Goal: Communication & Community: Answer question/provide support

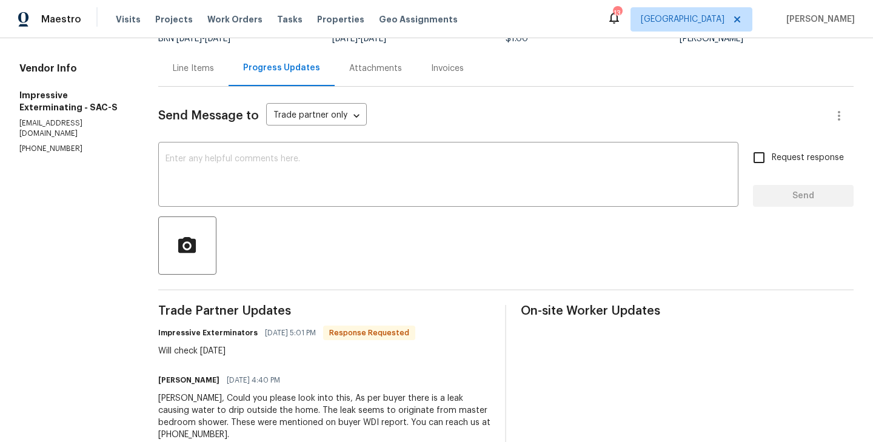
scroll to position [111, 0]
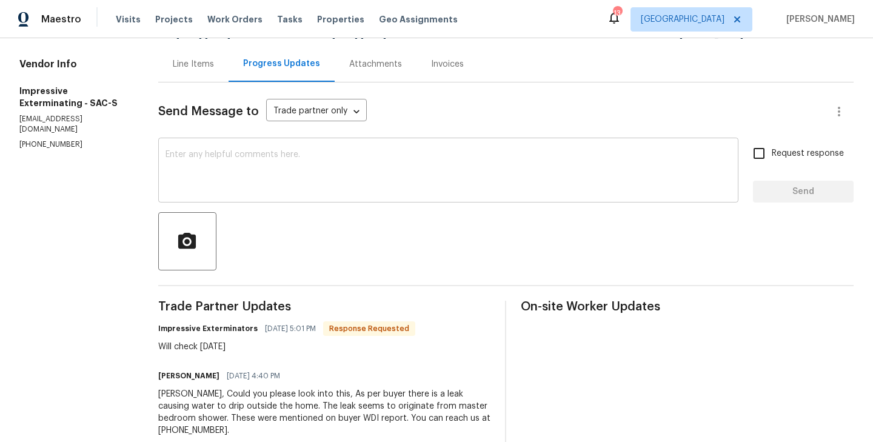
click at [282, 164] on textarea at bounding box center [447, 171] width 565 height 42
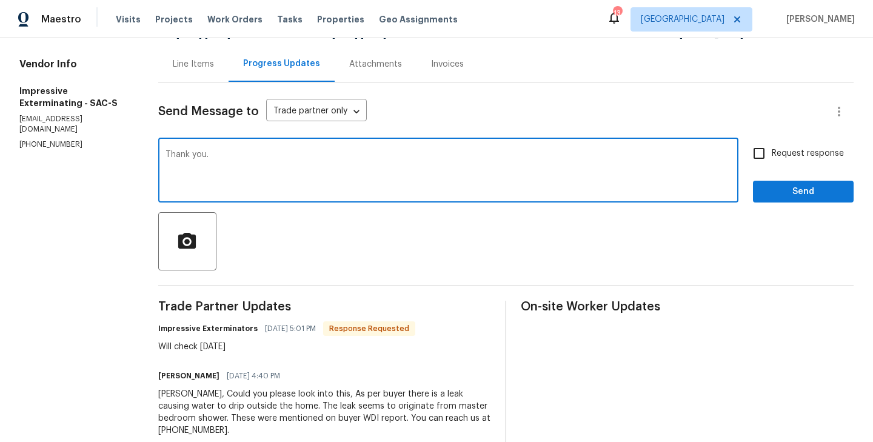
type textarea "Thank you."
click at [766, 155] on input "Request response" at bounding box center [758, 153] width 25 height 25
checkbox input "true"
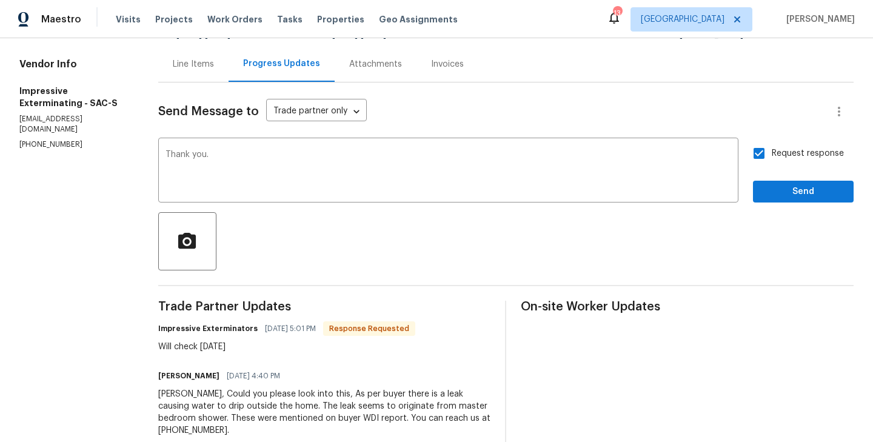
click at [800, 180] on div "Request response Send" at bounding box center [803, 172] width 101 height 62
click at [810, 187] on span "Send" at bounding box center [802, 191] width 81 height 15
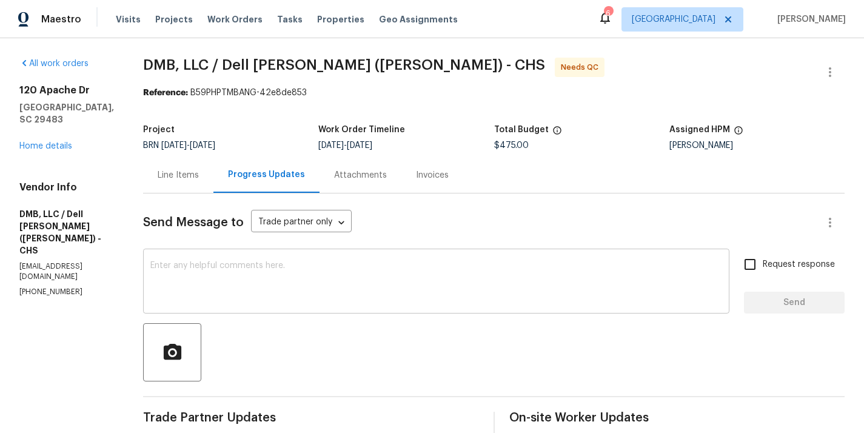
click at [281, 267] on textarea at bounding box center [436, 282] width 572 height 42
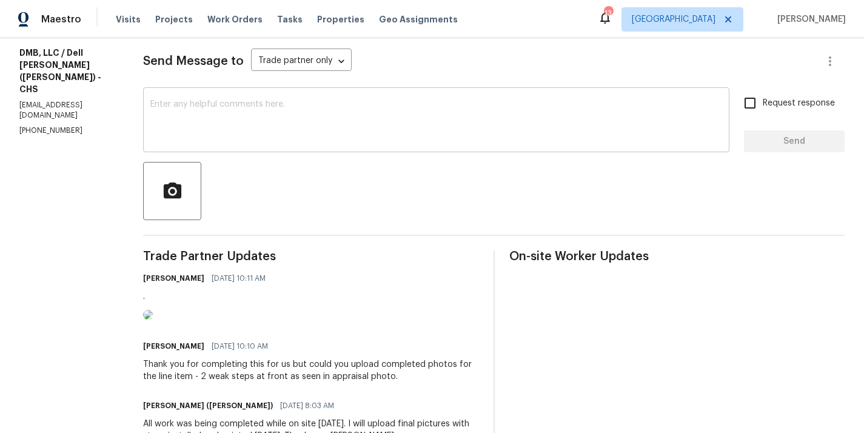
scroll to position [155, 0]
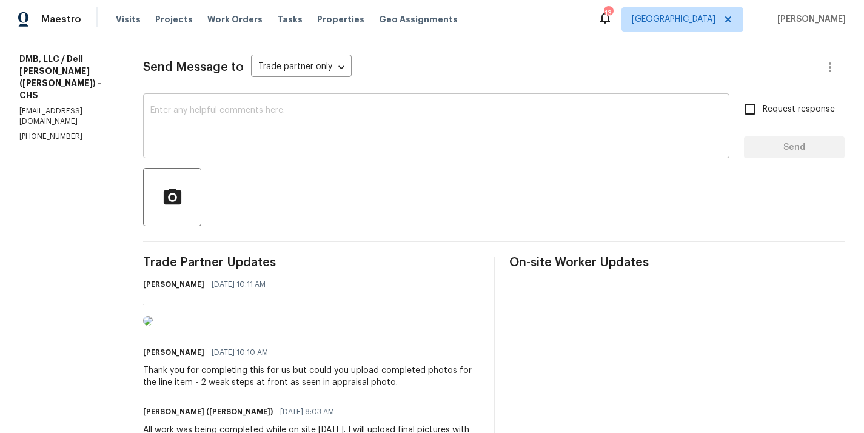
click at [184, 105] on div "x ​" at bounding box center [436, 127] width 586 height 62
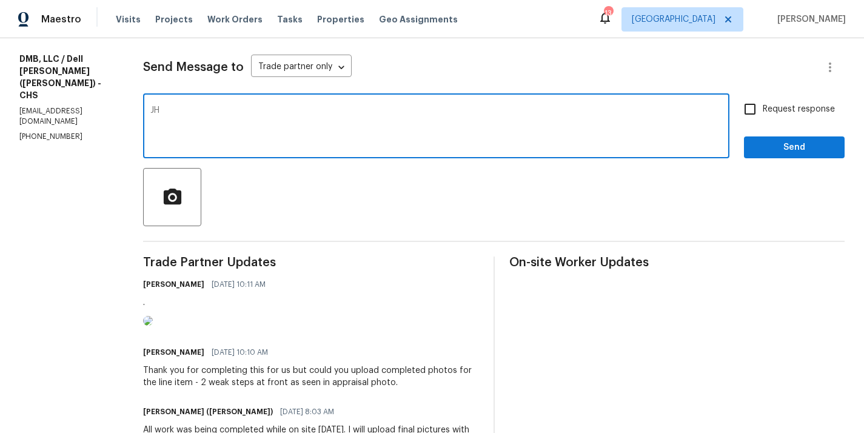
type textarea "J"
type textarea "Good Morning, Could you please upload the after photo for the photo uploaded be…"
click at [749, 104] on input "Request response" at bounding box center [749, 108] width 25 height 25
checkbox input "true"
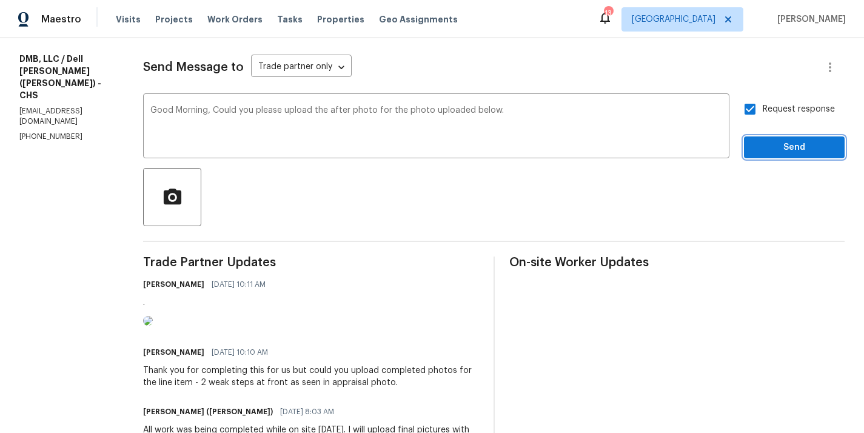
click at [798, 144] on span "Send" at bounding box center [793, 147] width 81 height 15
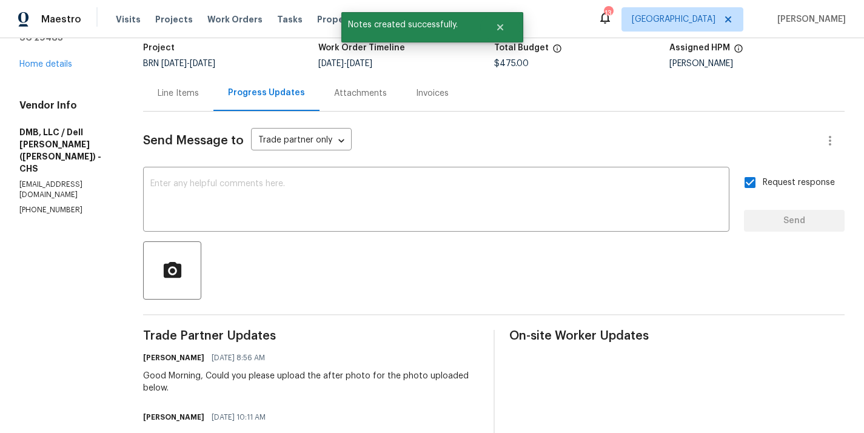
scroll to position [77, 0]
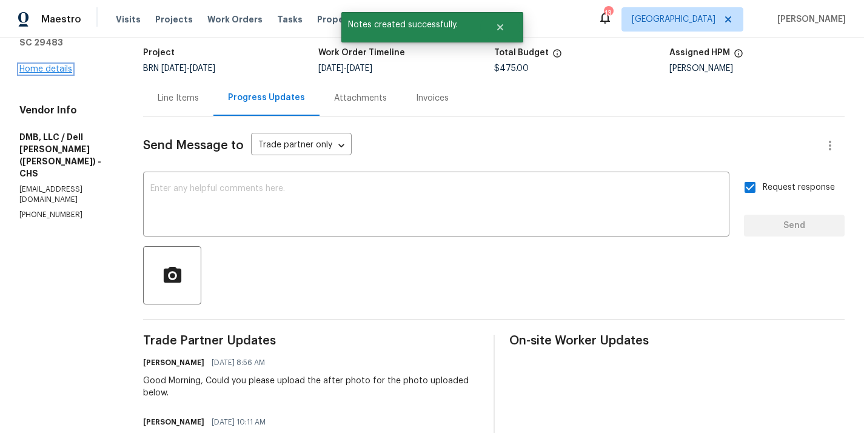
click at [46, 71] on link "Home details" at bounding box center [45, 69] width 53 height 8
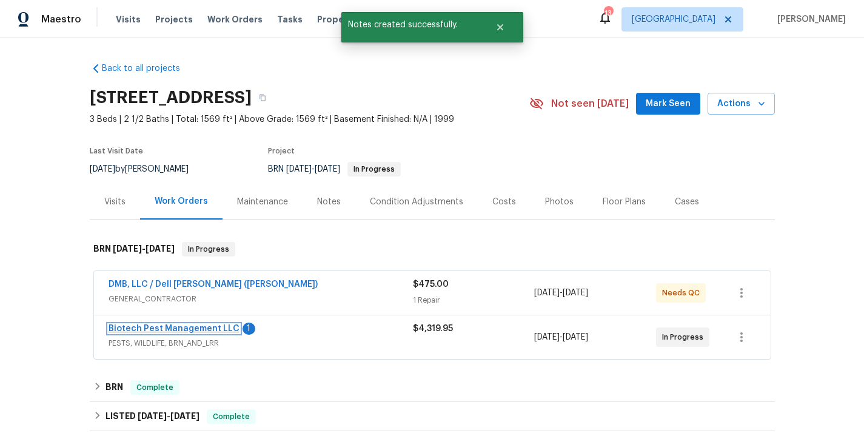
click at [173, 331] on link "Biotech Pest Management LLC" at bounding box center [173, 328] width 131 height 8
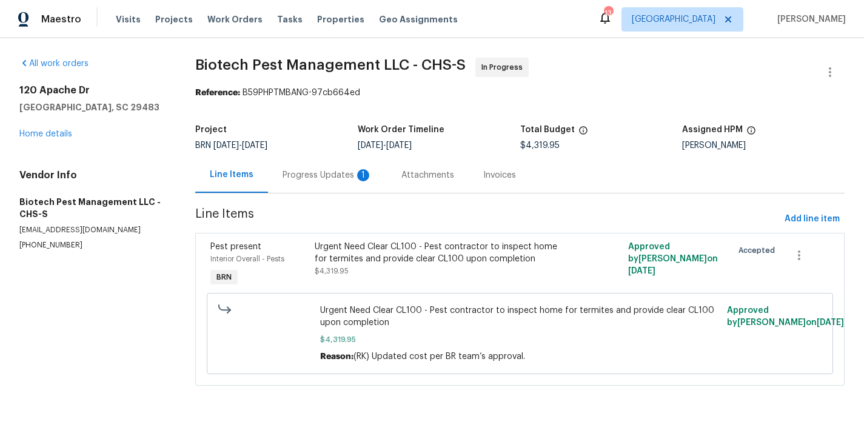
click at [308, 185] on div "Progress Updates 1" at bounding box center [327, 175] width 119 height 36
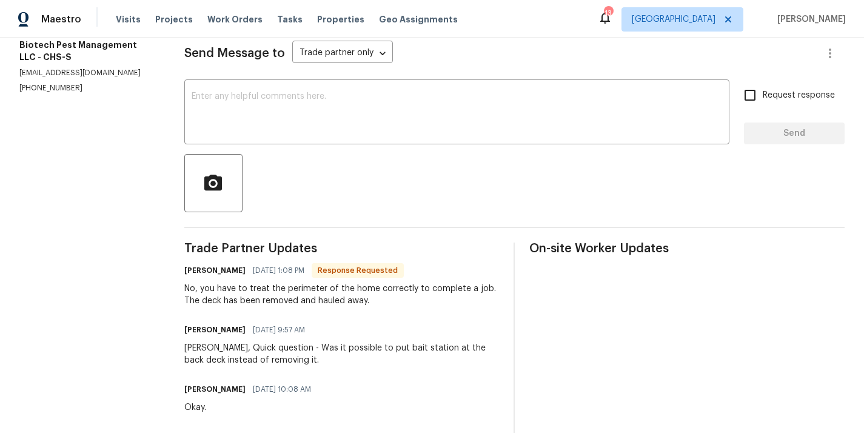
scroll to position [181, 0]
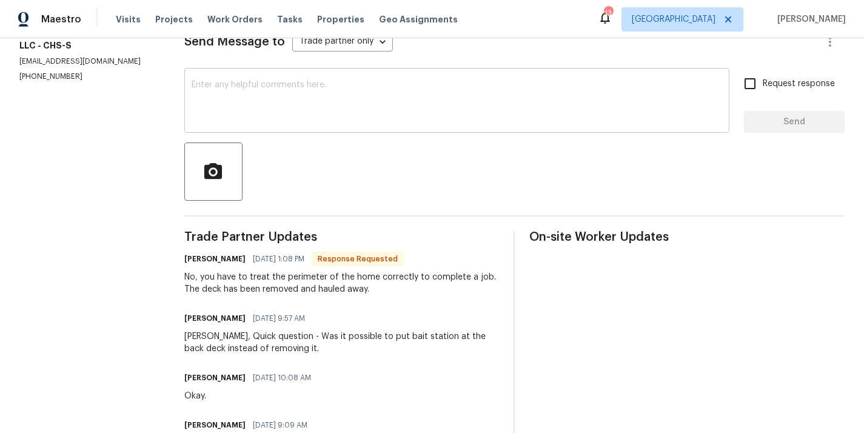
click at [262, 116] on textarea at bounding box center [457, 102] width 530 height 42
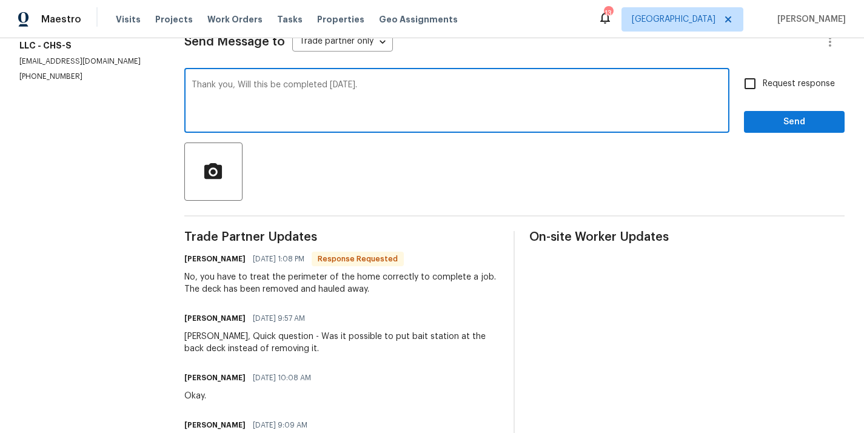
type textarea "Thank you, Will this be completed today."
click at [750, 85] on input "Request response" at bounding box center [749, 83] width 25 height 25
checkbox input "true"
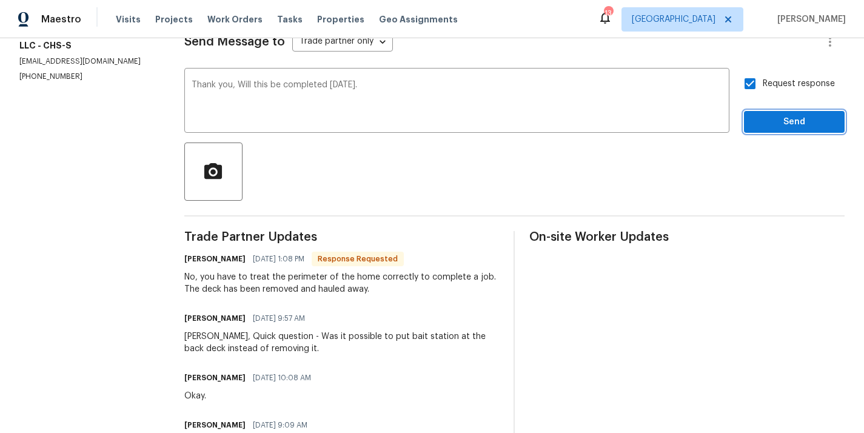
click at [813, 127] on span "Send" at bounding box center [793, 122] width 81 height 15
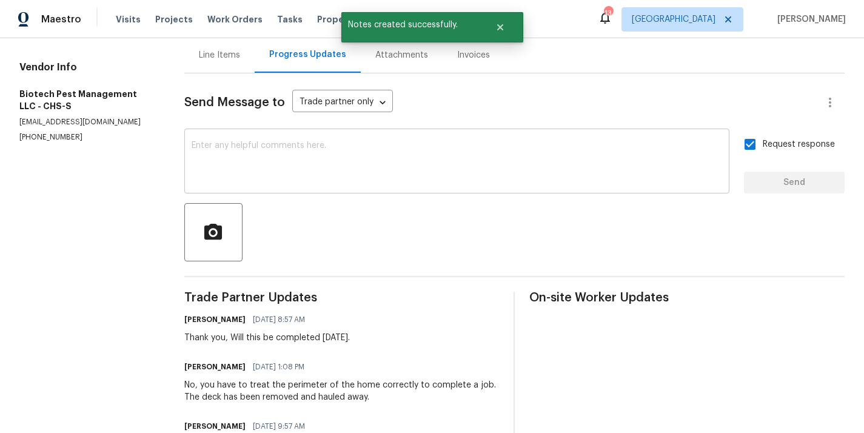
scroll to position [113, 0]
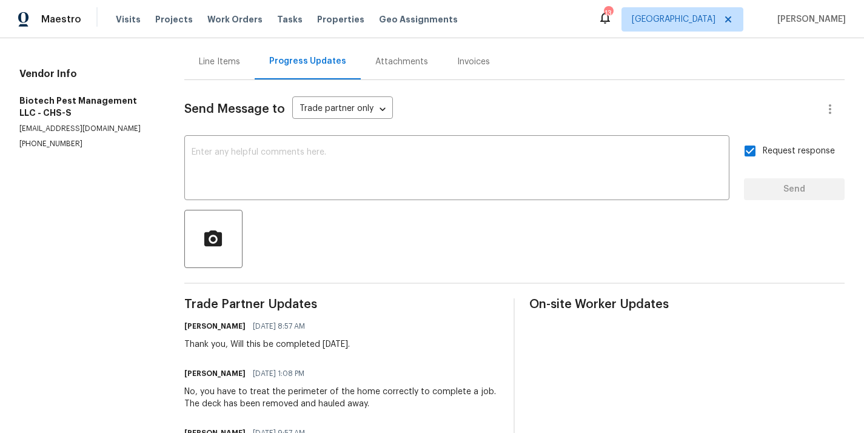
click at [400, 241] on div at bounding box center [514, 239] width 660 height 58
click at [43, 95] on h5 "Biotech Pest Management LLC - CHS-S" at bounding box center [87, 107] width 136 height 24
copy h5 "Biotech Pest Management LLC - CHS-S"
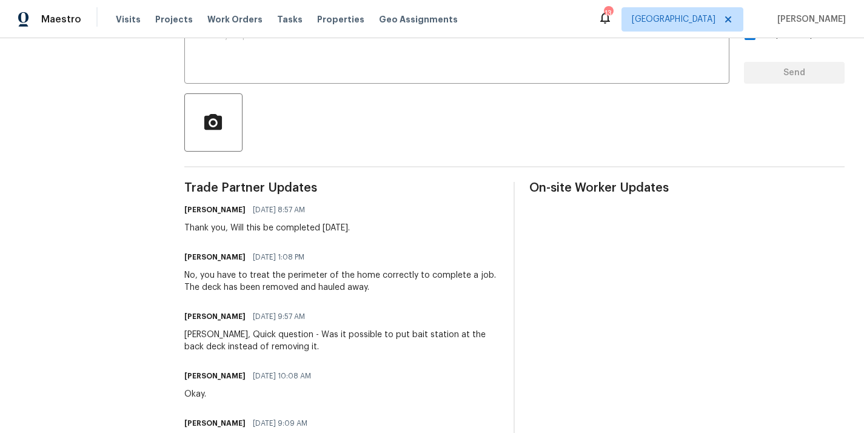
scroll to position [0, 0]
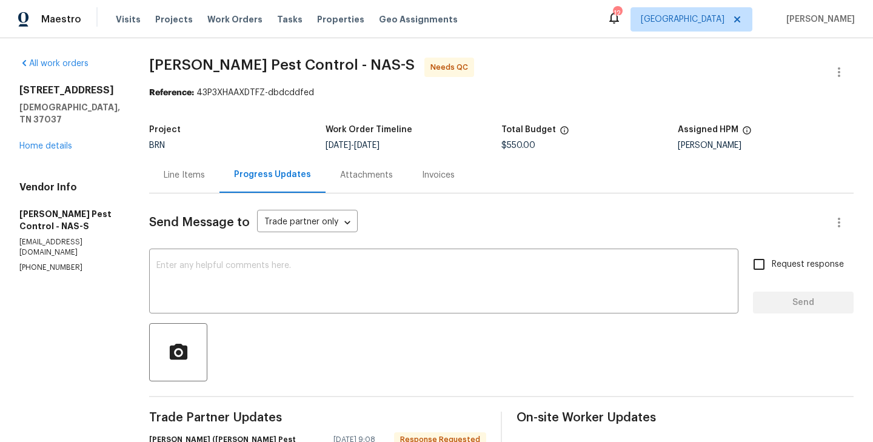
click at [238, 183] on div "Progress Updates" at bounding box center [272, 175] width 106 height 36
click at [198, 183] on div "Line Items" at bounding box center [184, 175] width 70 height 36
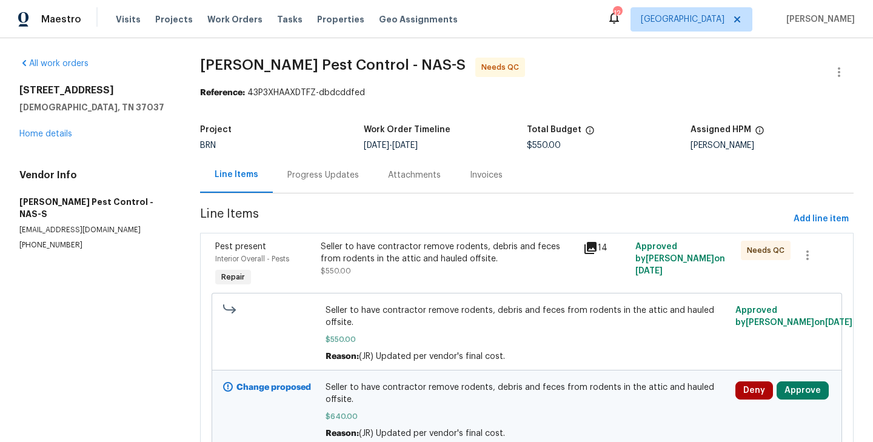
scroll to position [55, 0]
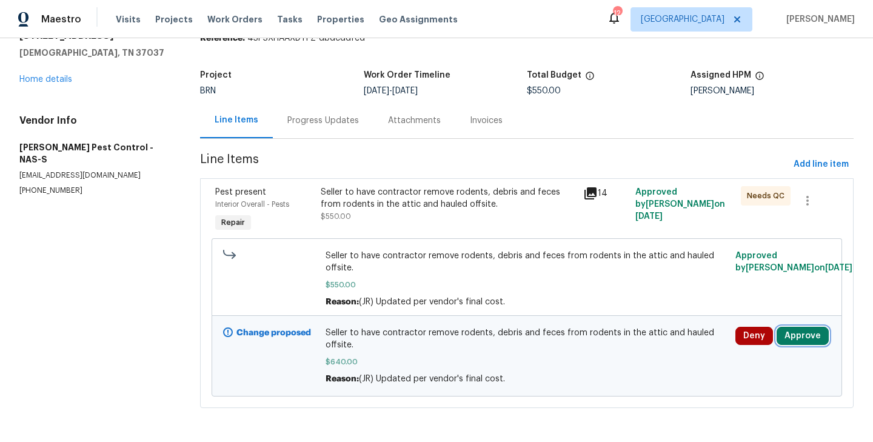
click at [798, 341] on button "Approve" at bounding box center [802, 336] width 52 height 18
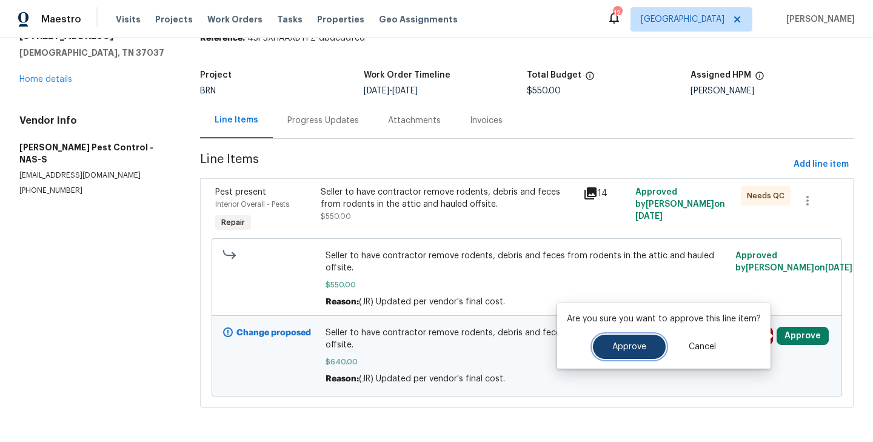
click at [635, 339] on button "Approve" at bounding box center [629, 347] width 73 height 24
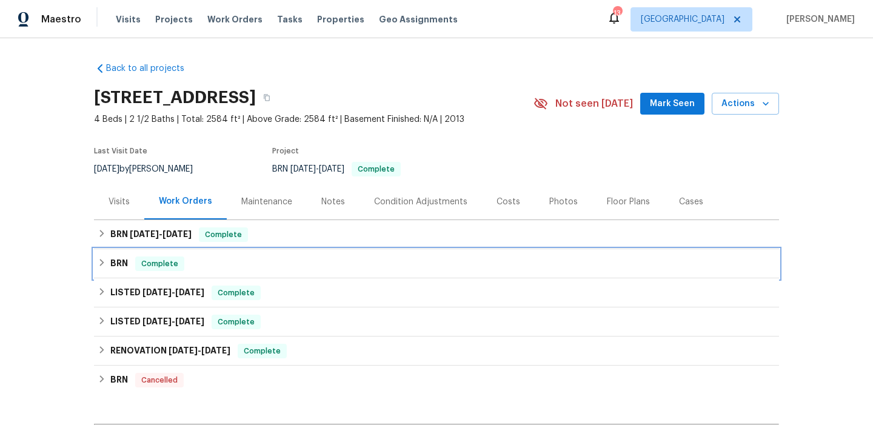
click at [219, 262] on div "BRN Complete" at bounding box center [437, 263] width 678 height 15
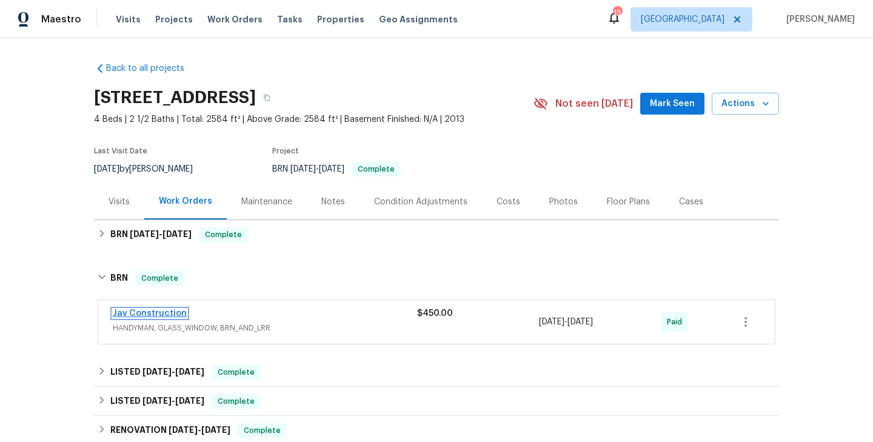
click at [152, 316] on link "Jav Construction" at bounding box center [150, 313] width 74 height 8
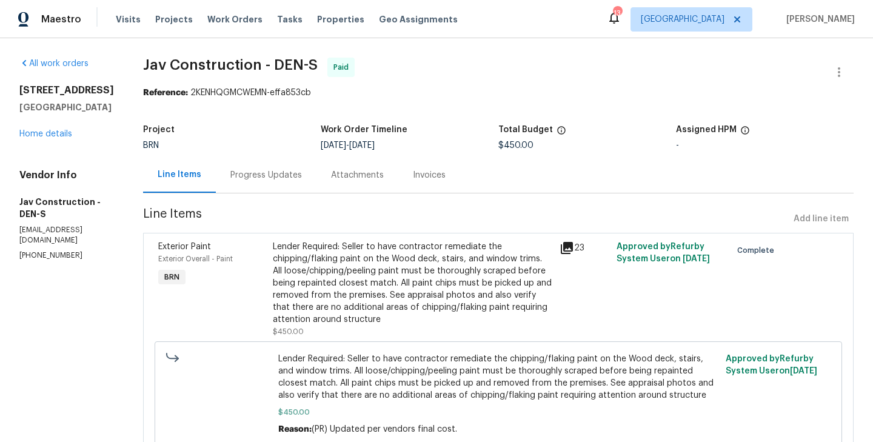
click at [234, 296] on div "Exterior Paint Exterior Overall - Paint BRN" at bounding box center [212, 289] width 115 height 104
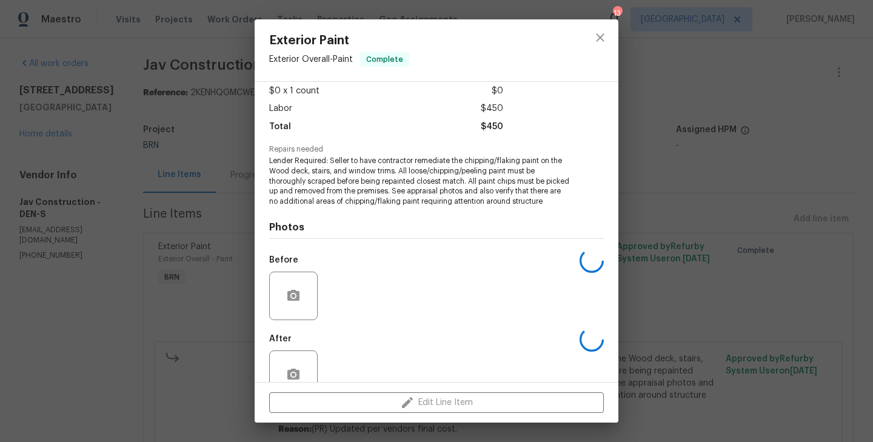
scroll to position [106, 0]
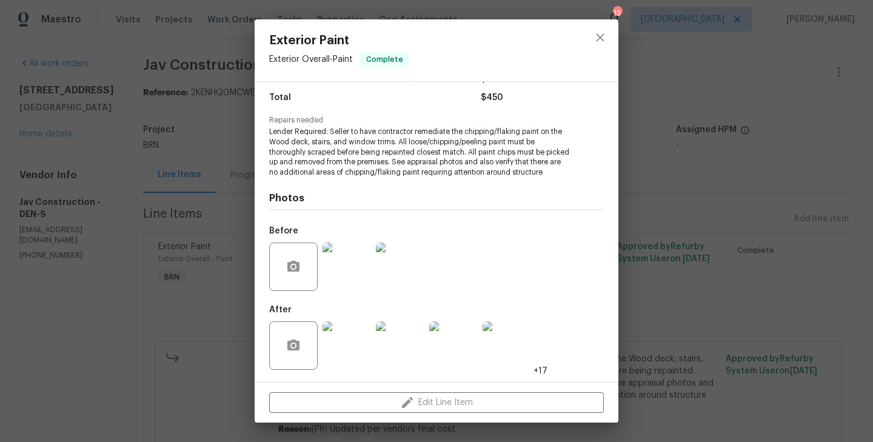
click at [355, 274] on img at bounding box center [346, 266] width 48 height 48
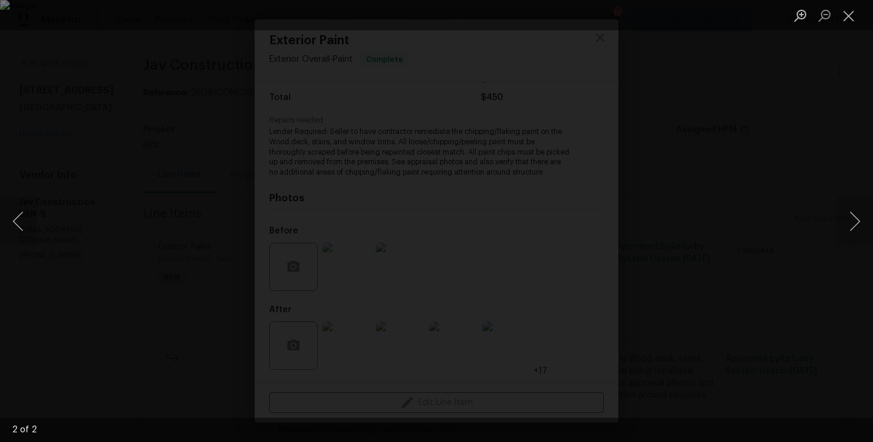
click at [110, 342] on div "Lightbox" at bounding box center [436, 221] width 873 height 442
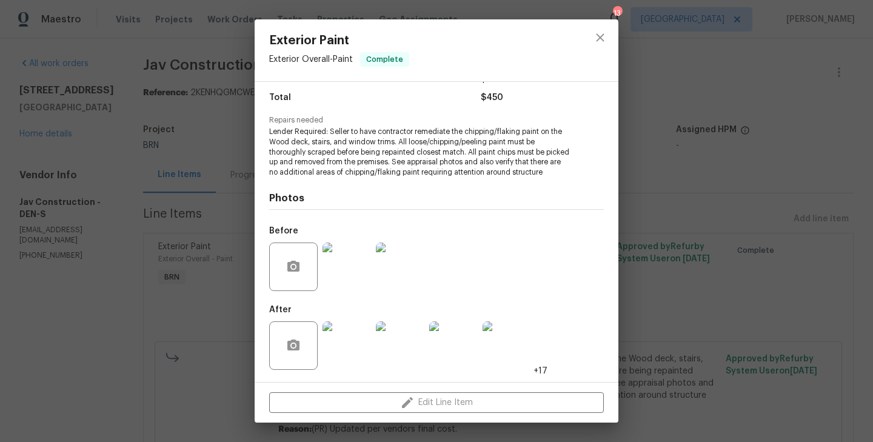
click at [345, 338] on img at bounding box center [346, 345] width 48 height 48
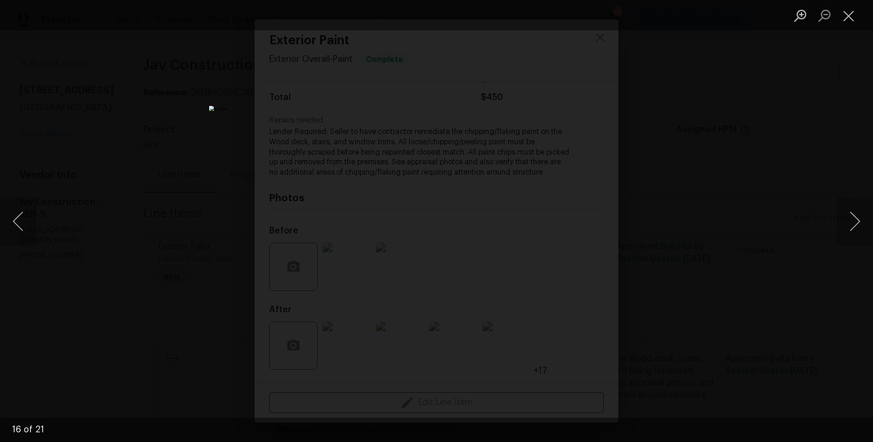
click at [125, 239] on div "Lightbox" at bounding box center [436, 221] width 873 height 442
click at [179, 150] on div "Lightbox" at bounding box center [436, 221] width 873 height 442
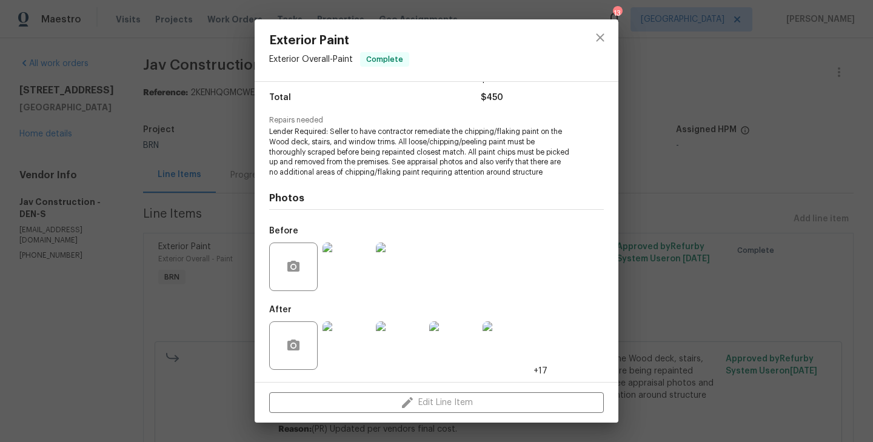
click at [179, 150] on div "Exterior Paint Exterior Overall - Paint Complete Vendor Jav Construction Accoun…" at bounding box center [436, 221] width 873 height 442
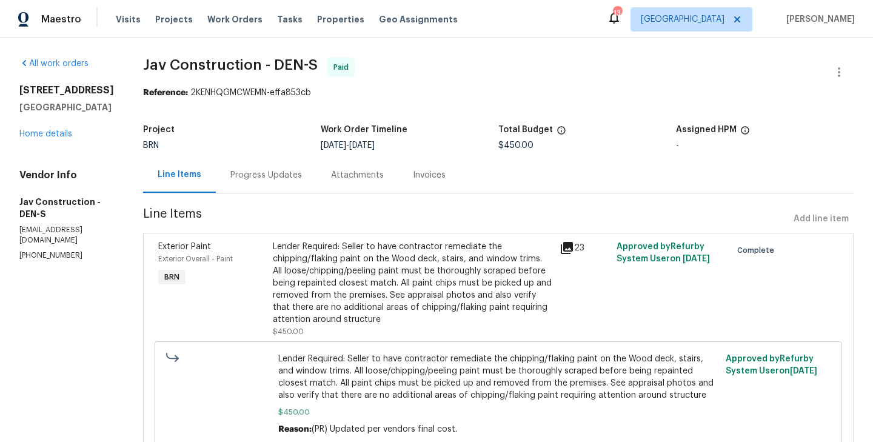
click at [235, 167] on div "Progress Updates" at bounding box center [266, 175] width 101 height 36
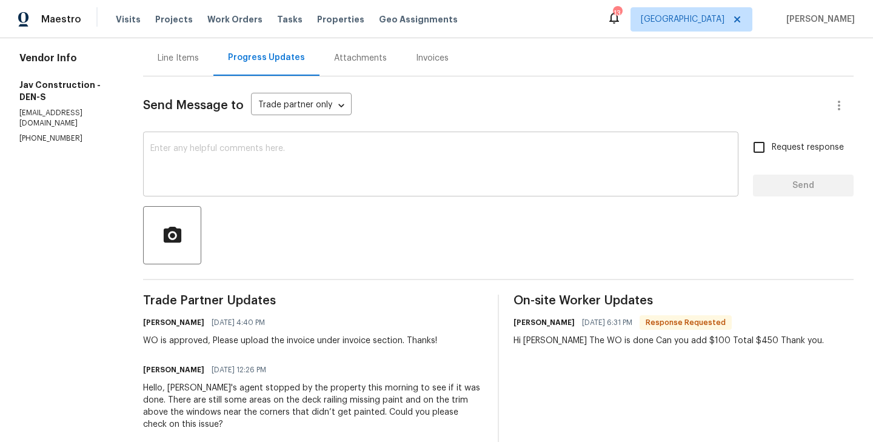
scroll to position [126, 0]
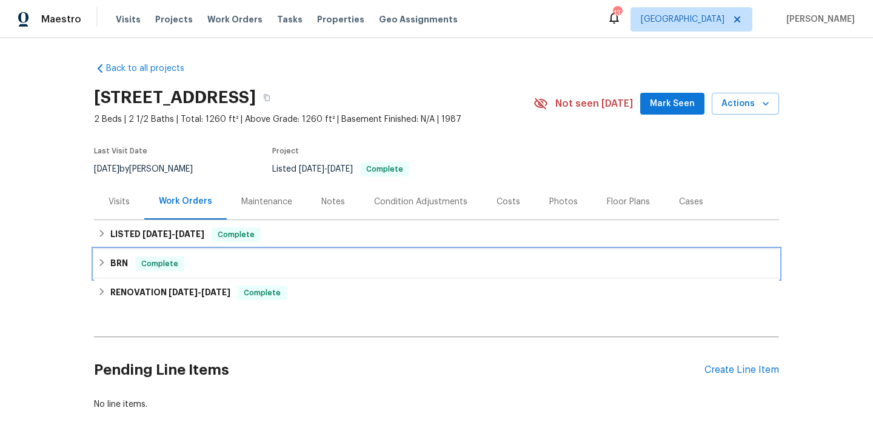
click at [244, 265] on div "BRN Complete" at bounding box center [437, 263] width 678 height 15
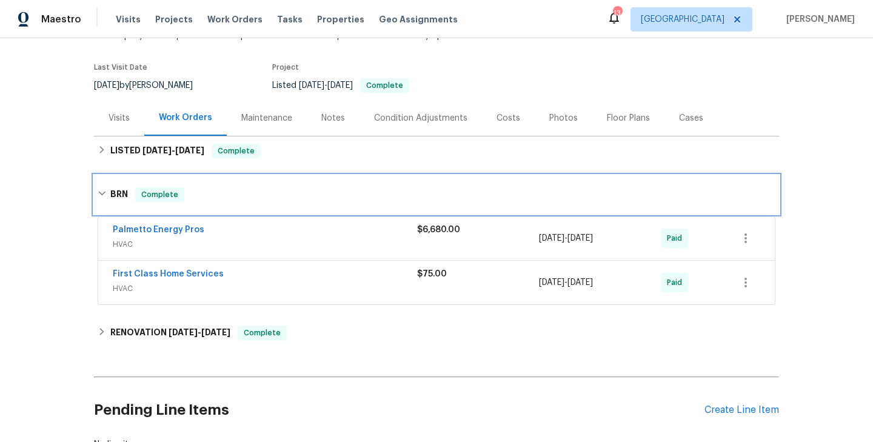
scroll to position [94, 0]
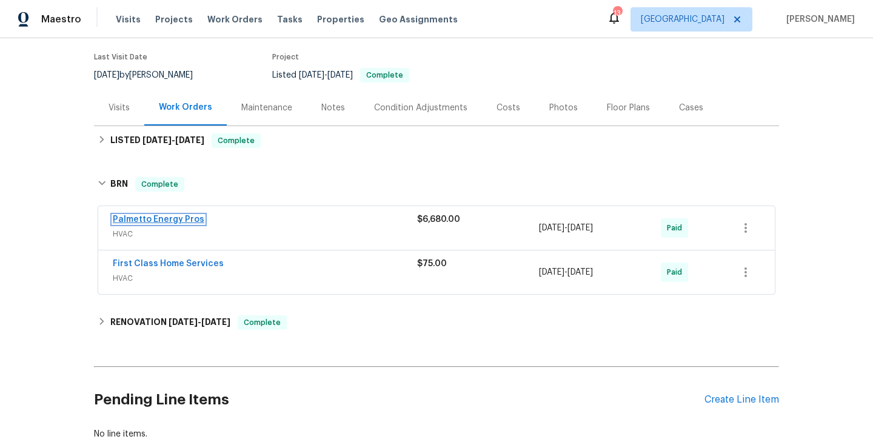
click at [167, 223] on link "Palmetto Energy Pros" at bounding box center [159, 219] width 92 height 8
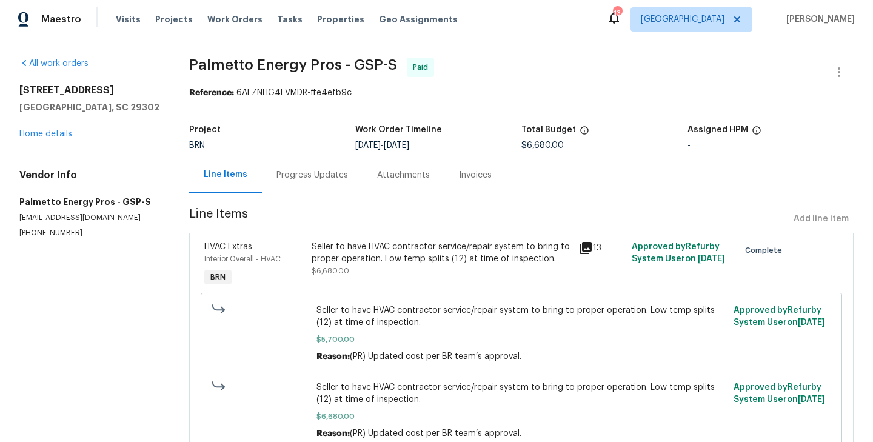
scroll to position [55, 0]
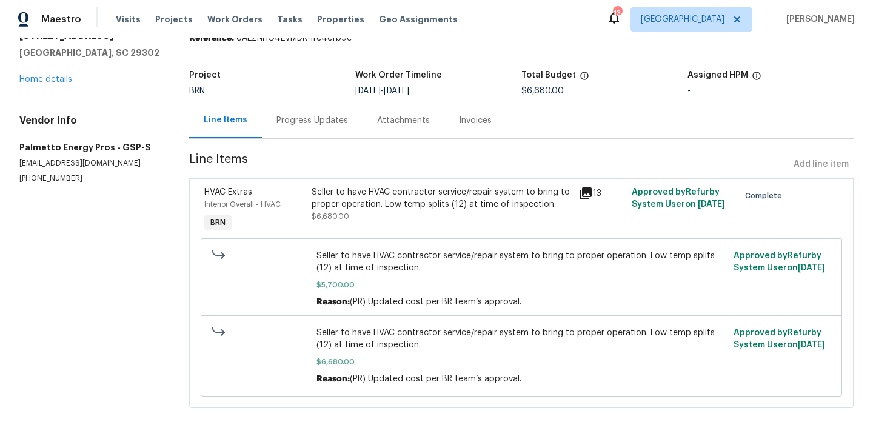
click at [300, 217] on div "HVAC Extras Interior Overall - HVAC BRN" at bounding box center [254, 210] width 107 height 56
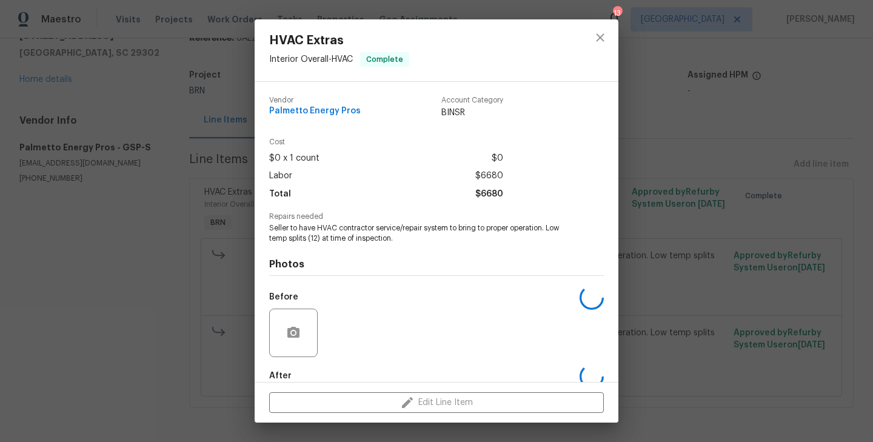
scroll to position [66, 0]
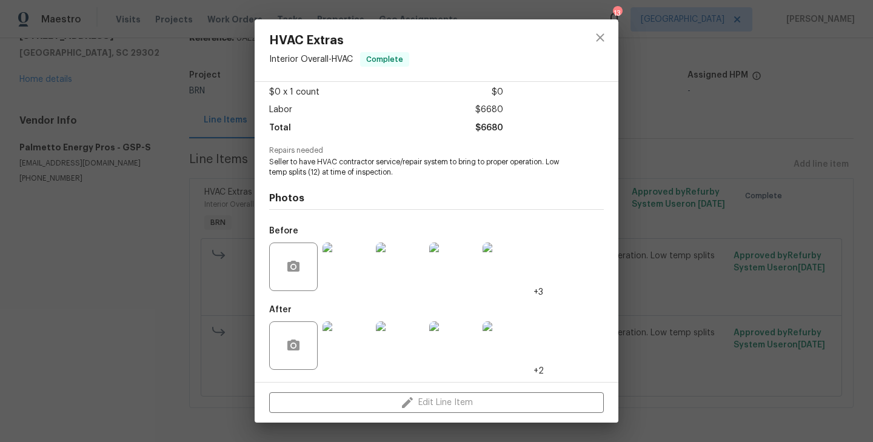
click at [391, 341] on img at bounding box center [400, 345] width 48 height 48
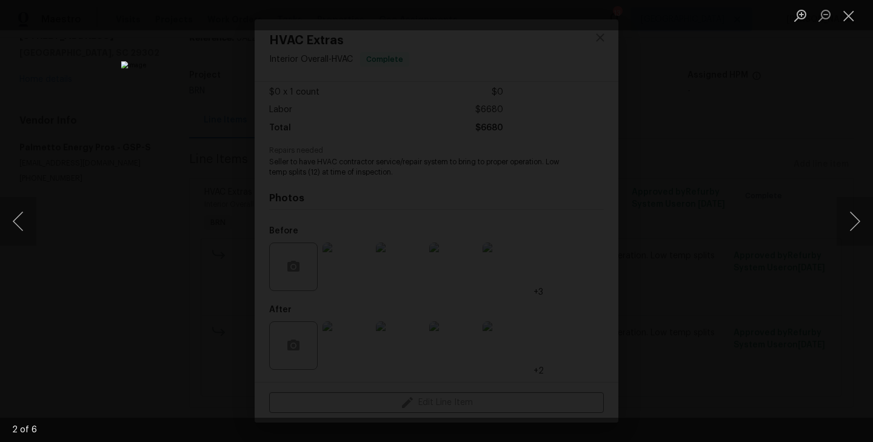
click at [155, 190] on div "Lightbox" at bounding box center [436, 221] width 873 height 442
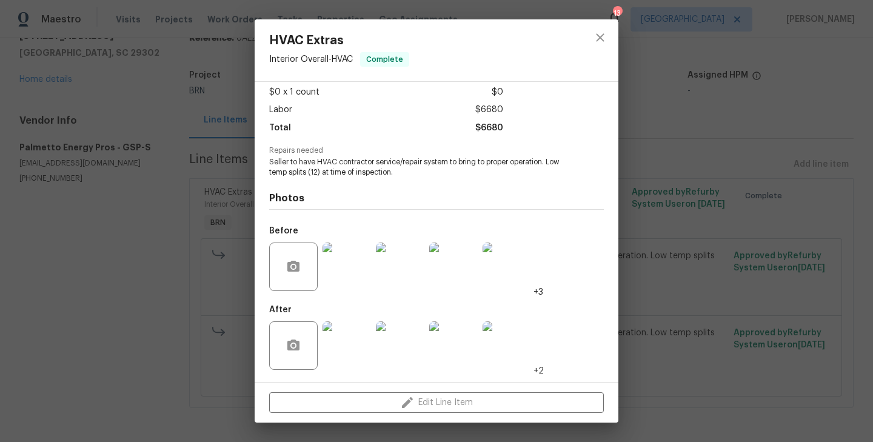
click at [507, 342] on img at bounding box center [506, 345] width 48 height 48
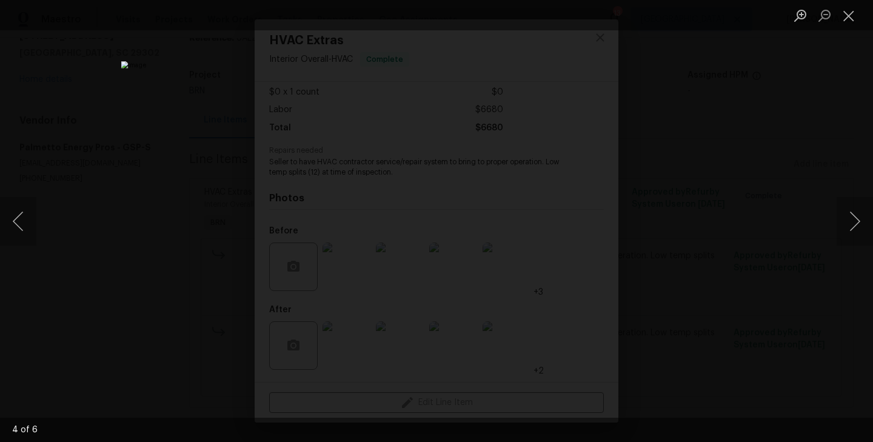
click at [228, 194] on div "Lightbox" at bounding box center [436, 221] width 873 height 442
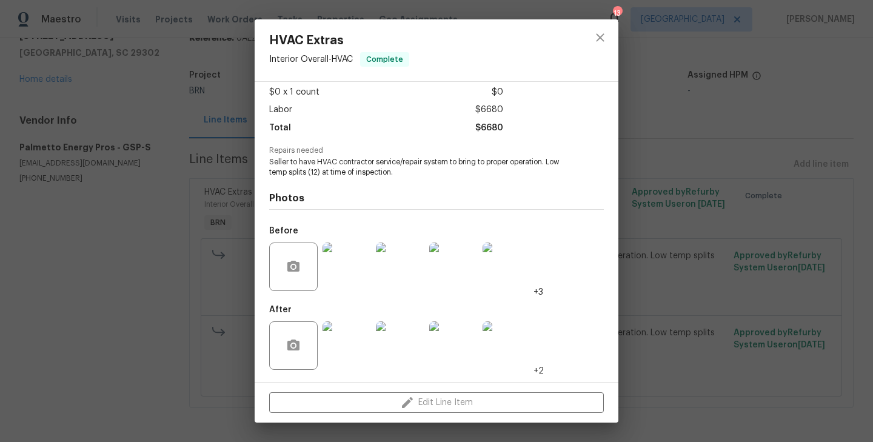
click at [224, 163] on div "HVAC Extras Interior Overall - HVAC Complete Vendor Palmetto Energy Pros Accoun…" at bounding box center [436, 221] width 873 height 442
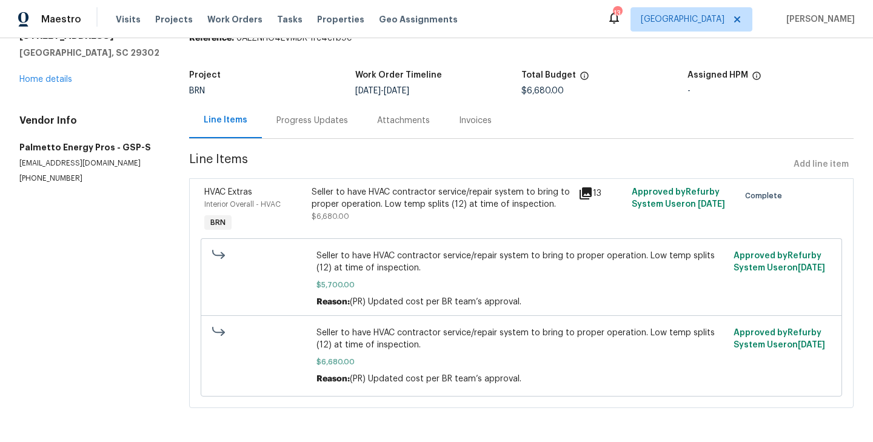
click at [305, 113] on div "Progress Updates" at bounding box center [312, 120] width 101 height 36
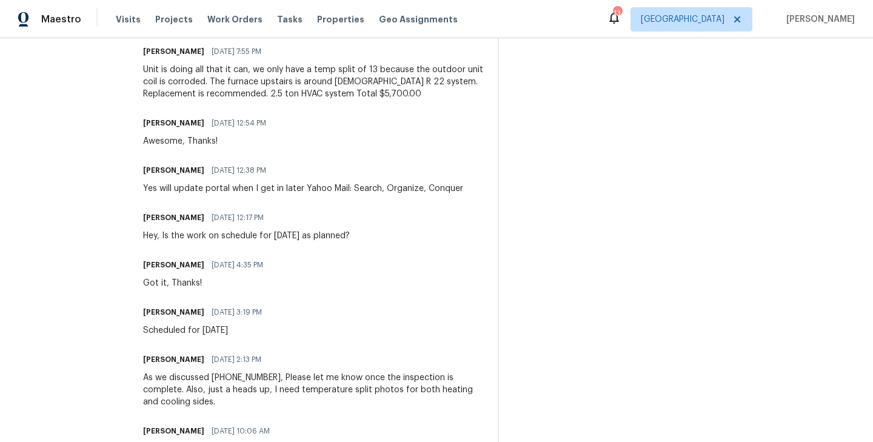
scroll to position [1732, 0]
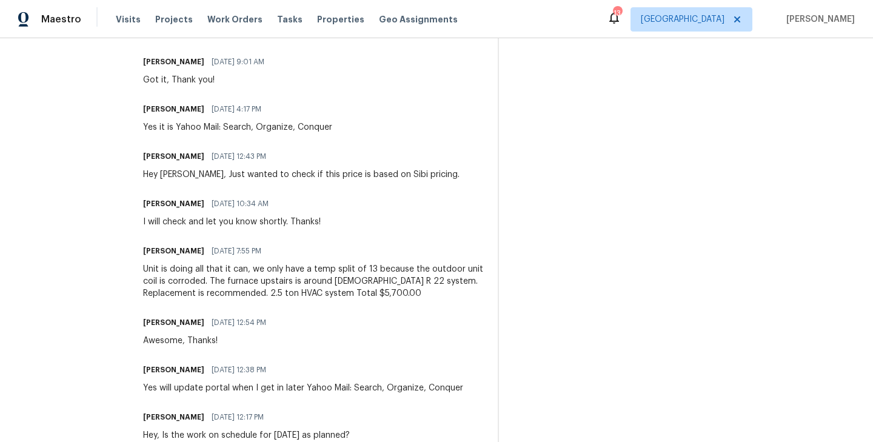
click at [218, 299] on div "Unit is doing all that it can, we only have a temp split of 13 because the outd…" at bounding box center [313, 281] width 340 height 36
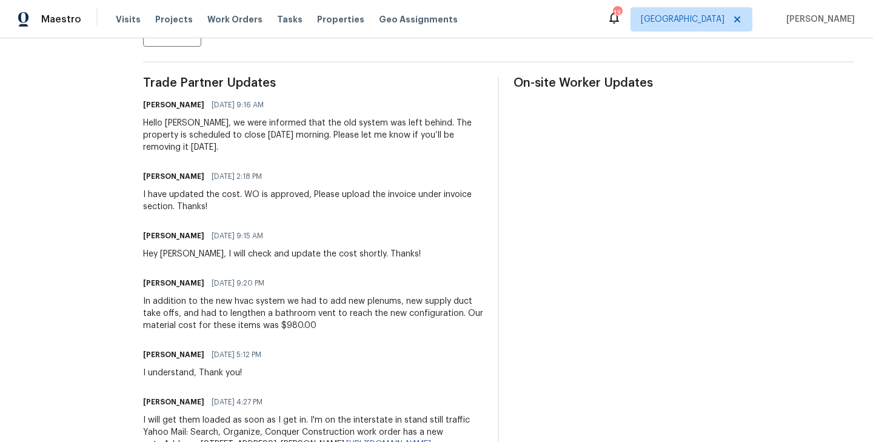
scroll to position [337, 0]
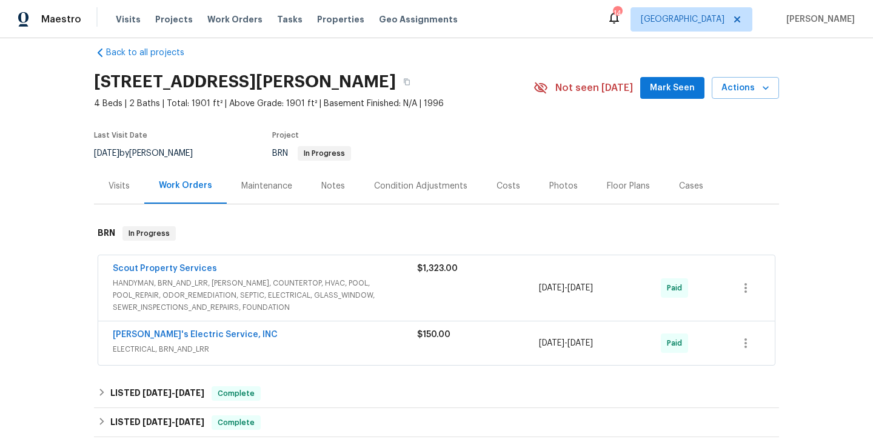
scroll to position [18, 0]
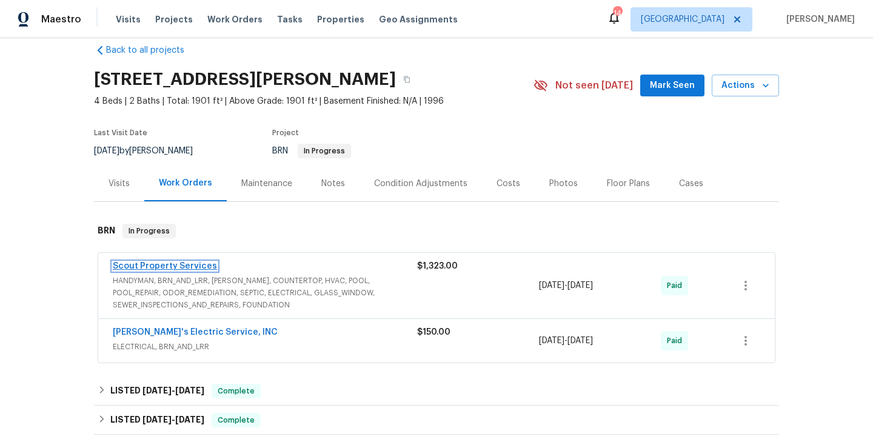
click at [189, 266] on link "Scout Property Services" at bounding box center [165, 266] width 104 height 8
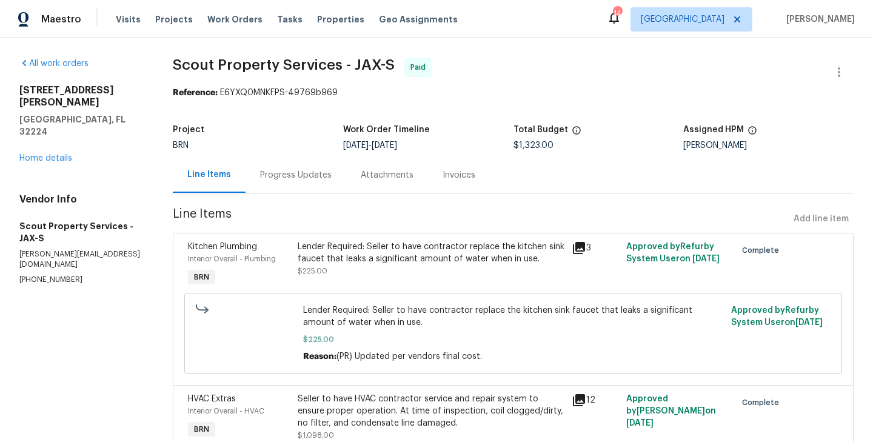
click at [272, 243] on div "Kitchen Plumbing" at bounding box center [239, 247] width 102 height 12
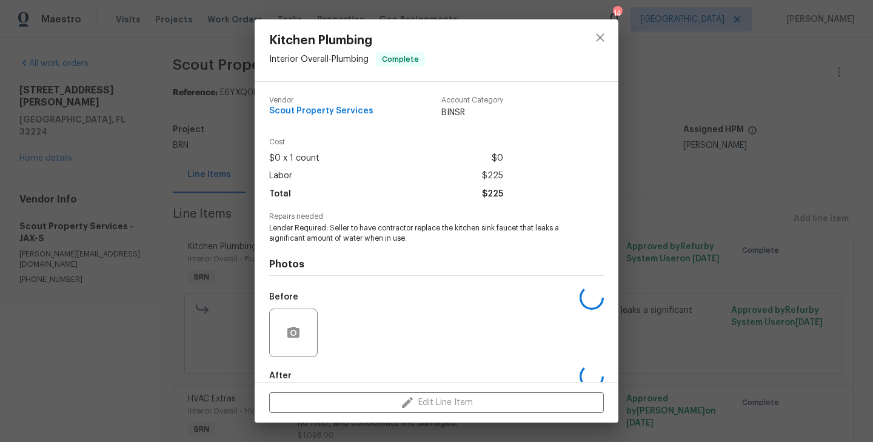
scroll to position [66, 0]
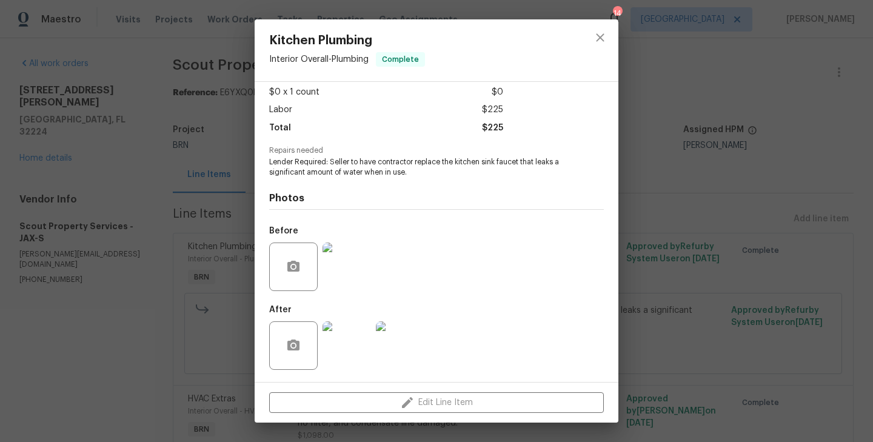
click at [323, 264] on img at bounding box center [346, 266] width 48 height 48
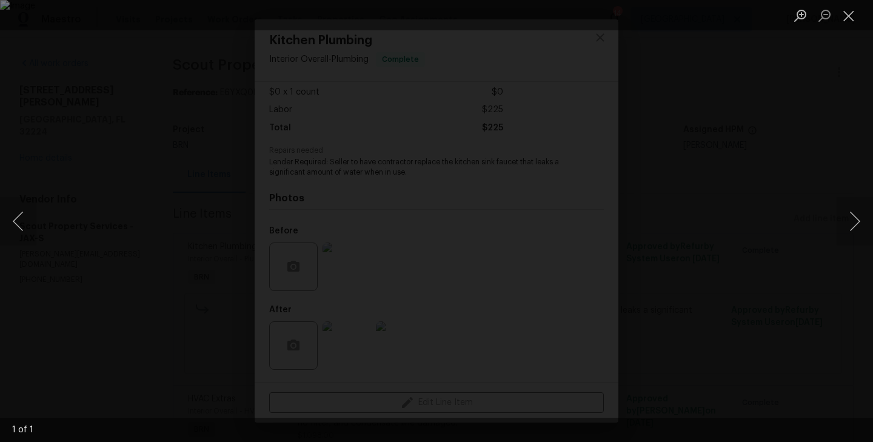
click at [132, 354] on div "Lightbox" at bounding box center [436, 221] width 873 height 442
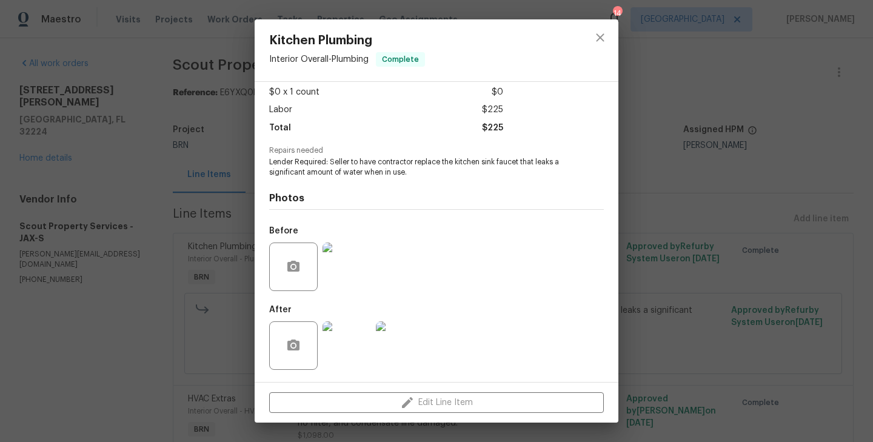
click at [349, 343] on img at bounding box center [346, 345] width 48 height 48
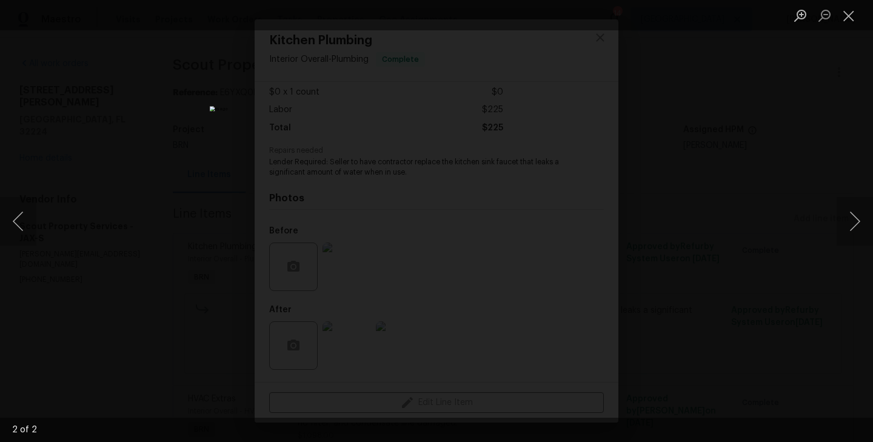
click at [185, 159] on div "Lightbox" at bounding box center [436, 221] width 873 height 442
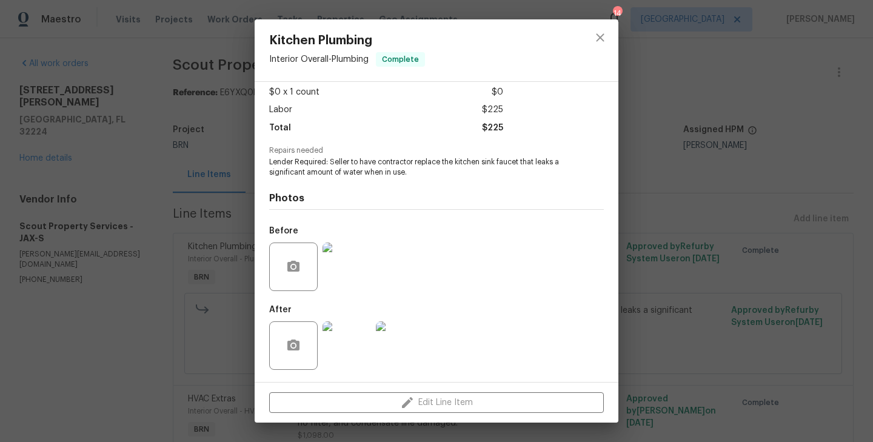
click at [188, 165] on div "Kitchen Plumbing Interior Overall - Plumbing Complete Vendor Scout Property Ser…" at bounding box center [436, 221] width 873 height 442
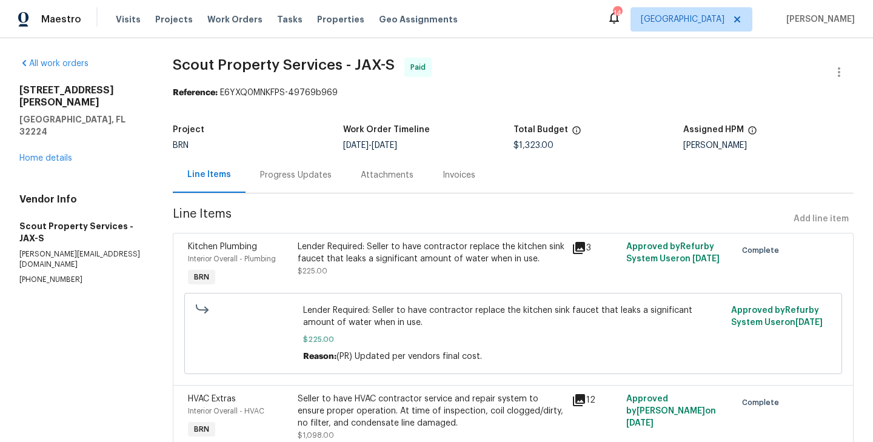
scroll to position [131, 0]
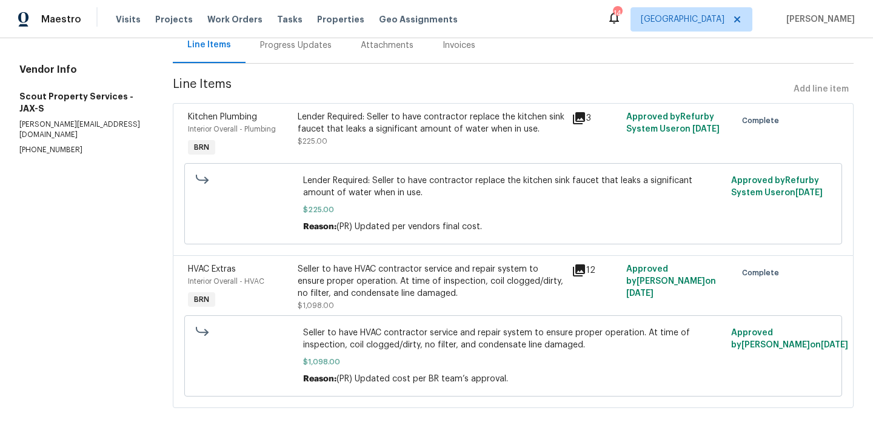
click at [294, 287] on div "Seller to have HVAC contractor service and repair system to ensure proper opera…" at bounding box center [431, 287] width 274 height 56
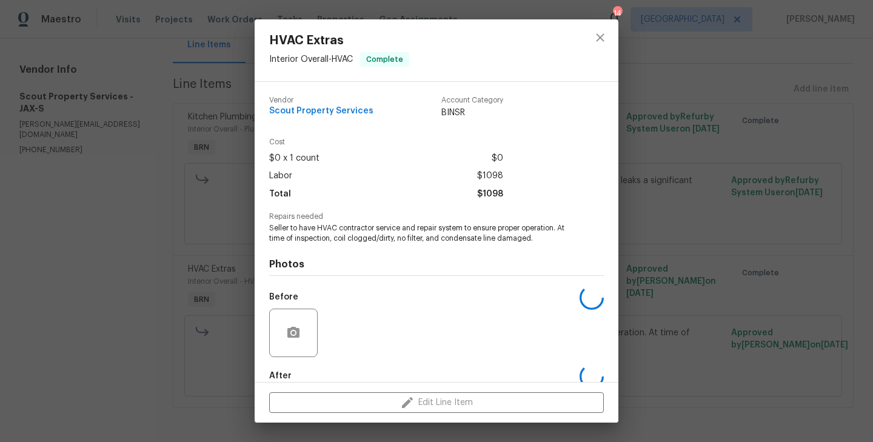
scroll to position [66, 0]
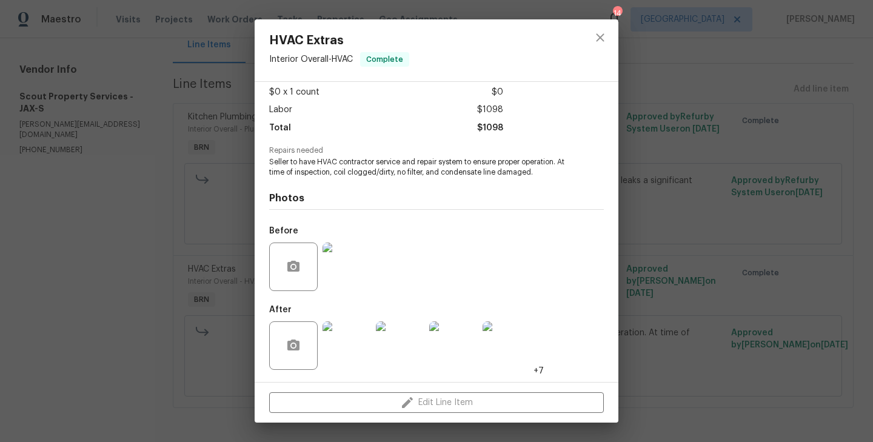
click at [341, 278] on img at bounding box center [346, 266] width 48 height 48
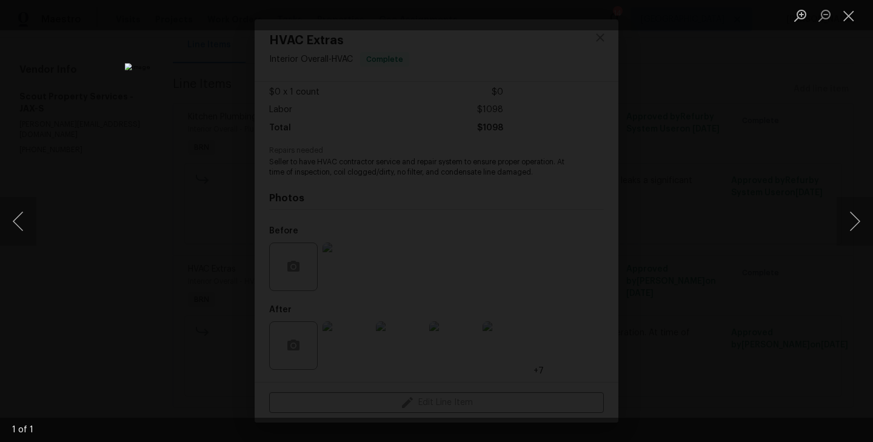
click at [133, 256] on div "Lightbox" at bounding box center [436, 221] width 873 height 442
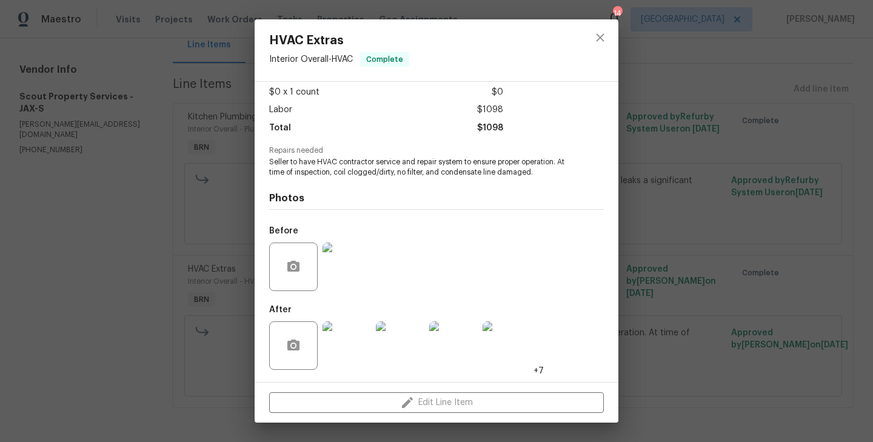
click at [441, 337] on img at bounding box center [453, 345] width 48 height 48
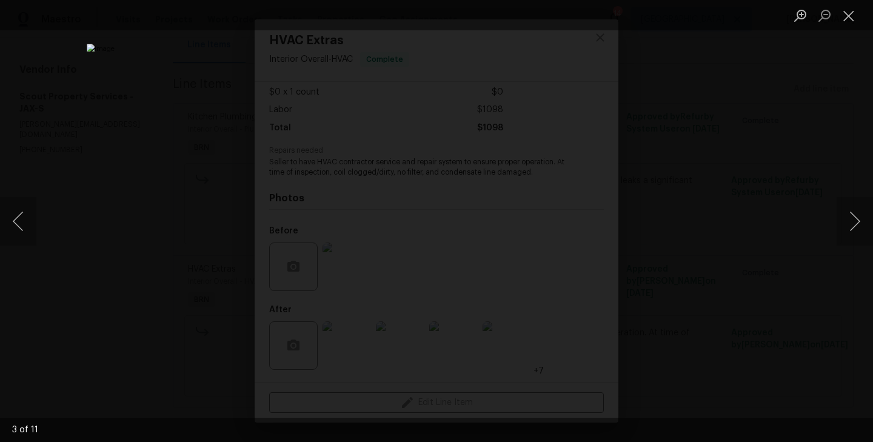
click at [137, 179] on div "Lightbox" at bounding box center [436, 221] width 873 height 442
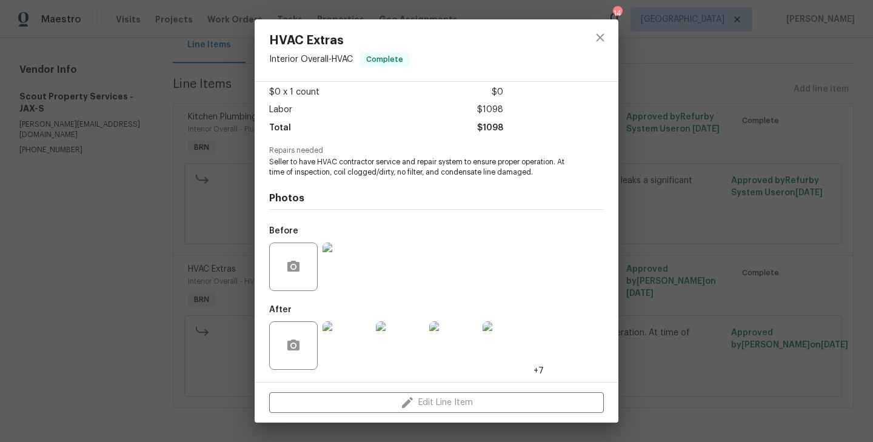
click at [151, 208] on div "HVAC Extras Interior Overall - HVAC Complete Vendor Scout Property Services Acc…" at bounding box center [436, 221] width 873 height 442
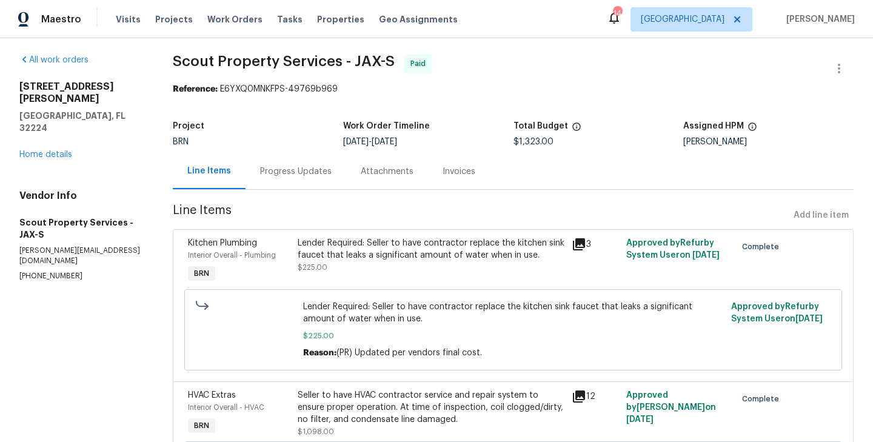
scroll to position [0, 0]
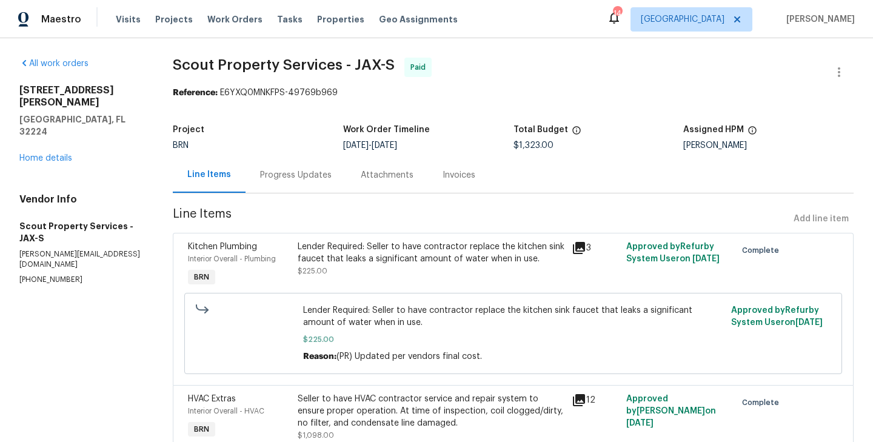
click at [293, 179] on div "Progress Updates" at bounding box center [296, 175] width 72 height 12
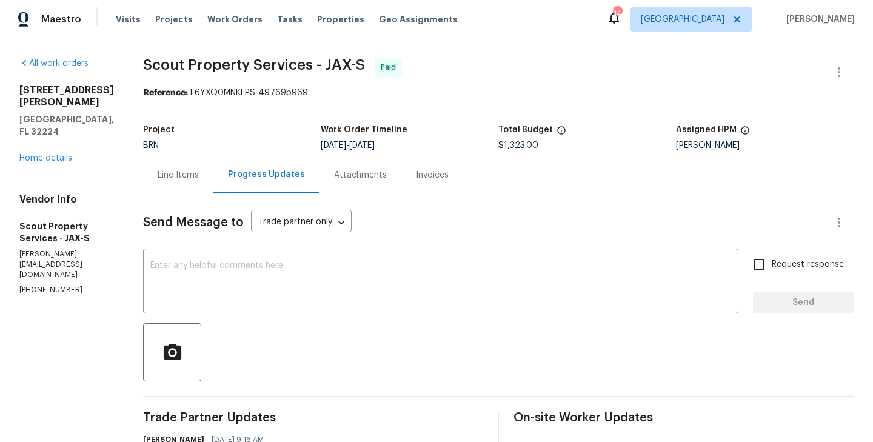
click at [144, 182] on div "Line Items" at bounding box center [178, 175] width 70 height 36
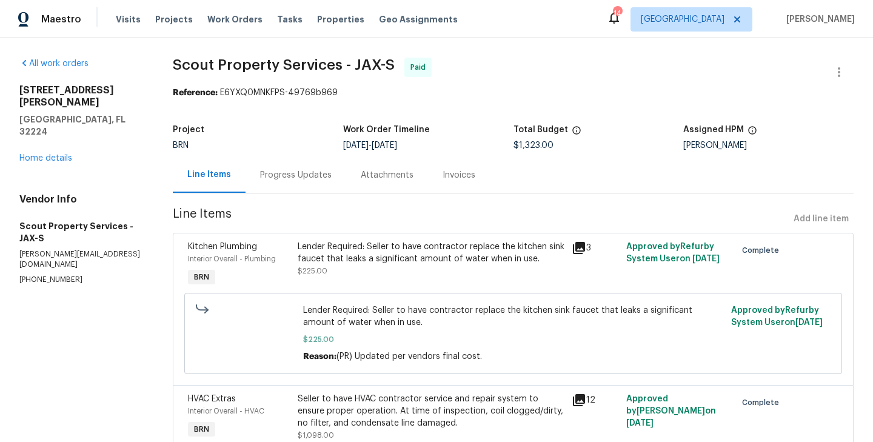
click at [302, 163] on div "Progress Updates" at bounding box center [295, 175] width 101 height 36
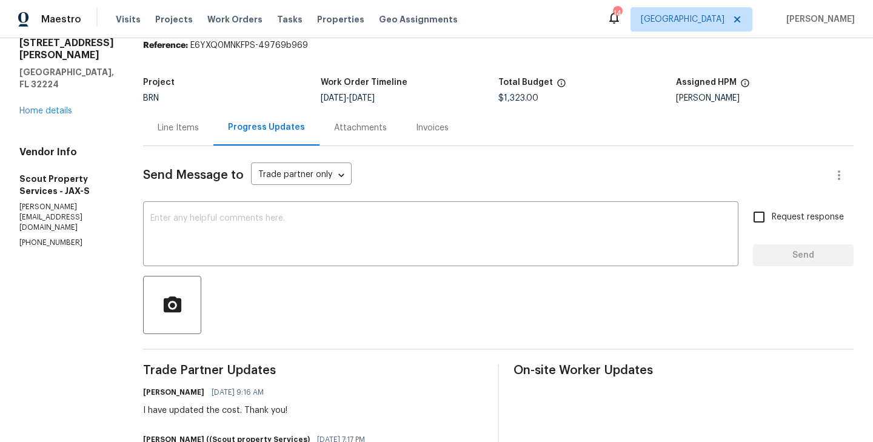
scroll to position [41, 0]
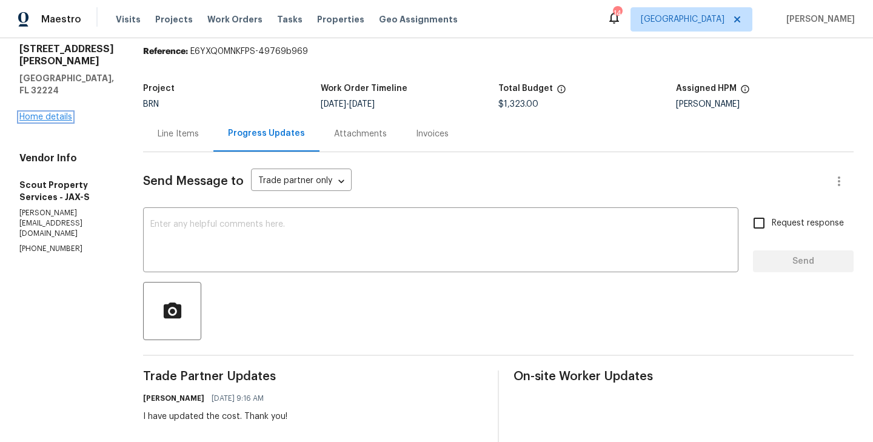
click at [48, 118] on link "Home details" at bounding box center [45, 117] width 53 height 8
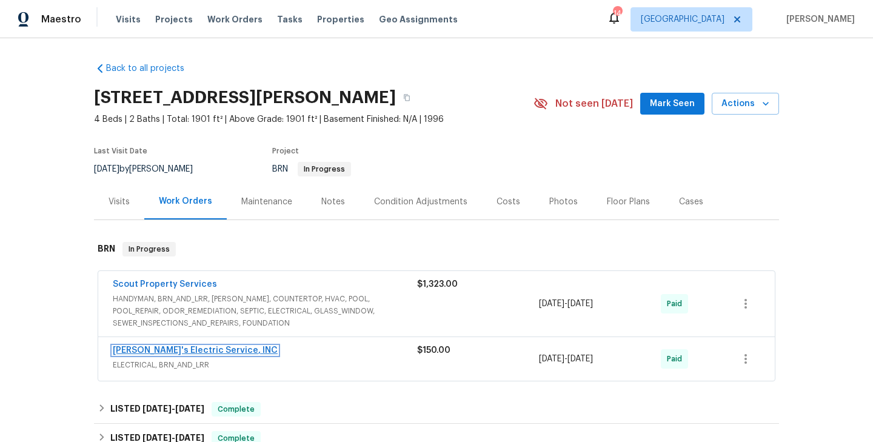
click at [182, 347] on link "Jack's Electric Service, INC" at bounding box center [195, 350] width 165 height 8
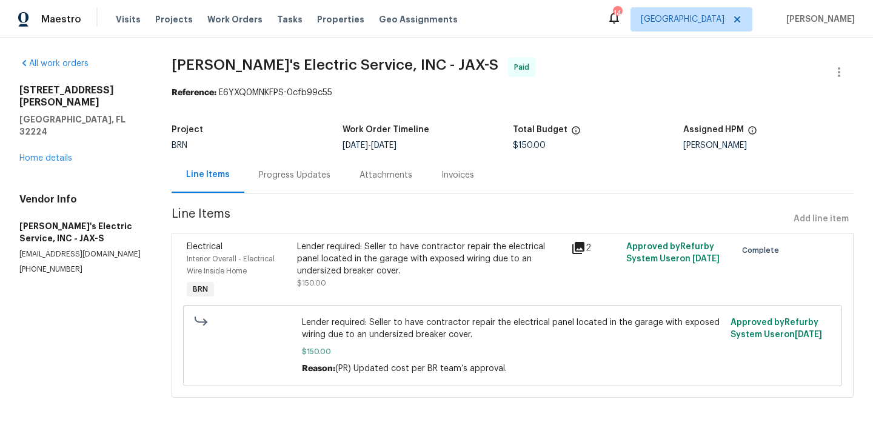
click at [288, 270] on div "Interior Overall - Electrical Wire Inside Home" at bounding box center [238, 265] width 102 height 24
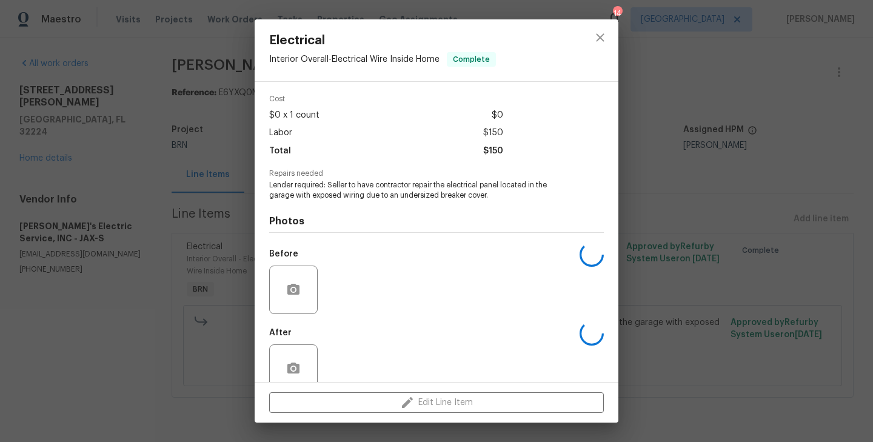
scroll to position [66, 0]
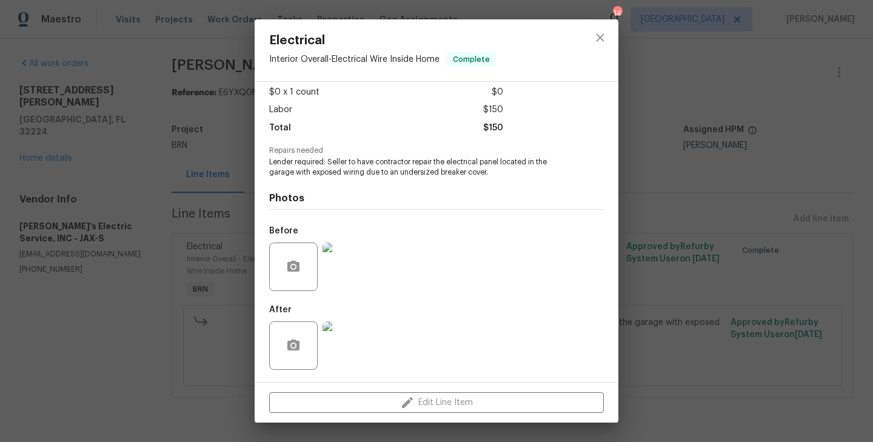
click at [192, 278] on div "Electrical Interior Overall - Electrical Wire Inside Home Complete Vendor Jack'…" at bounding box center [436, 221] width 873 height 442
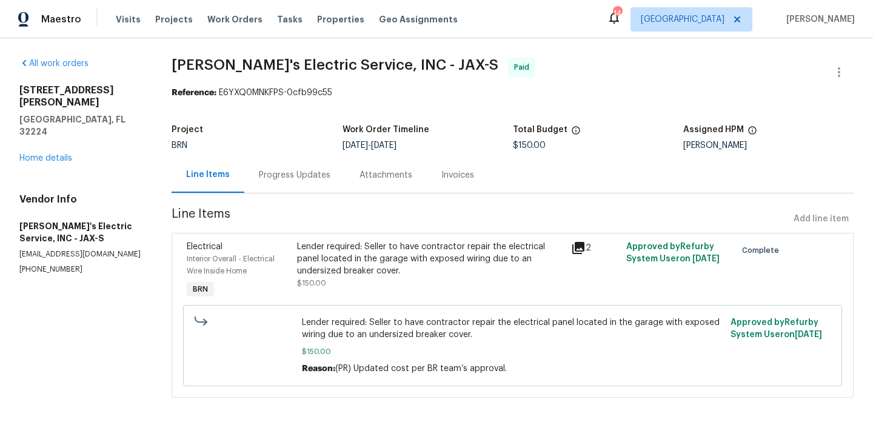
click at [296, 182] on div "Progress Updates" at bounding box center [294, 175] width 101 height 36
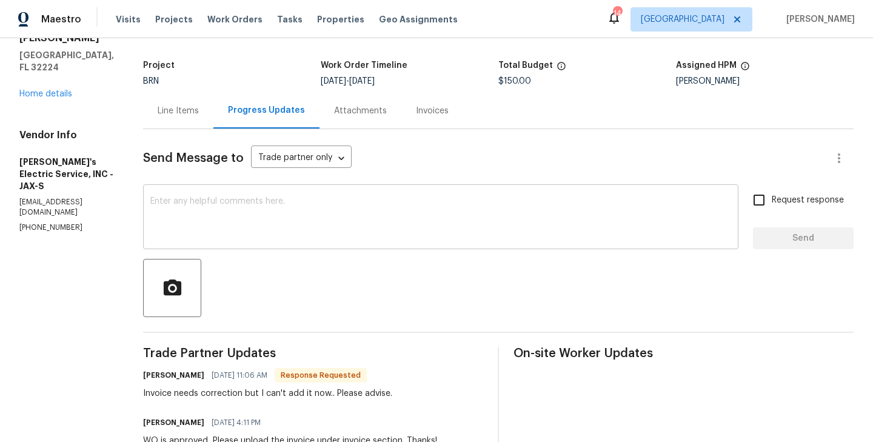
scroll to position [63, 0]
click at [158, 117] on div "Line Items" at bounding box center [178, 112] width 41 height 12
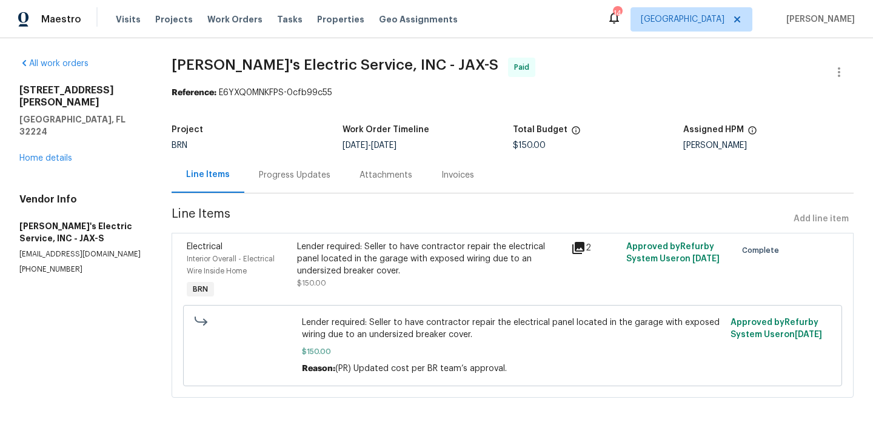
click at [311, 178] on div "Progress Updates" at bounding box center [295, 175] width 72 height 12
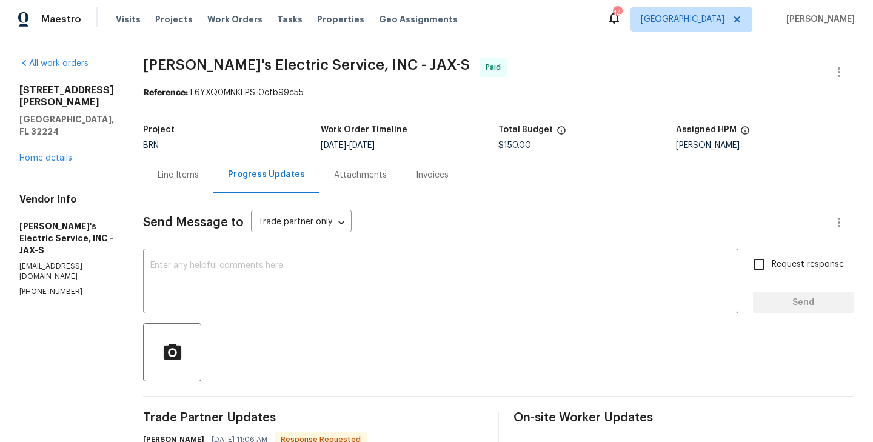
click at [165, 180] on div "Line Items" at bounding box center [178, 175] width 41 height 12
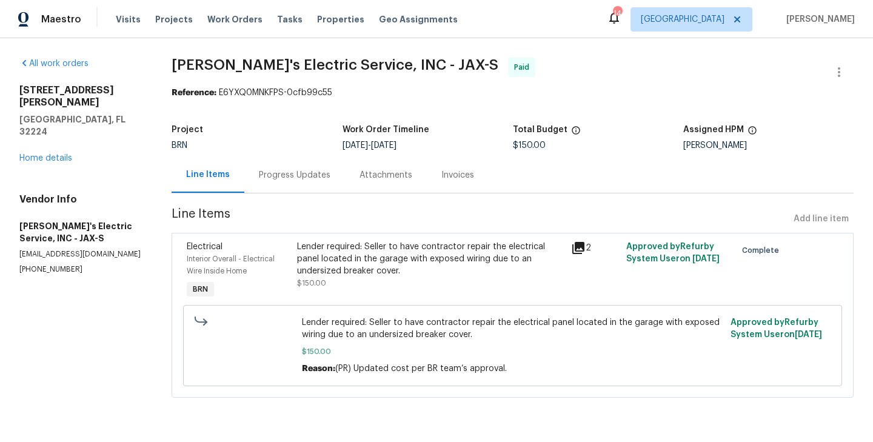
click at [441, 177] on div "Invoices" at bounding box center [457, 175] width 33 height 12
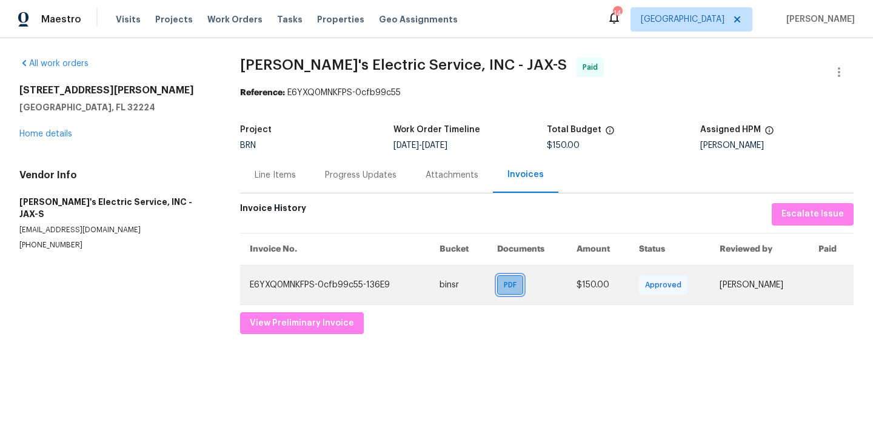
click at [510, 281] on span "PDF" at bounding box center [513, 285] width 18 height 12
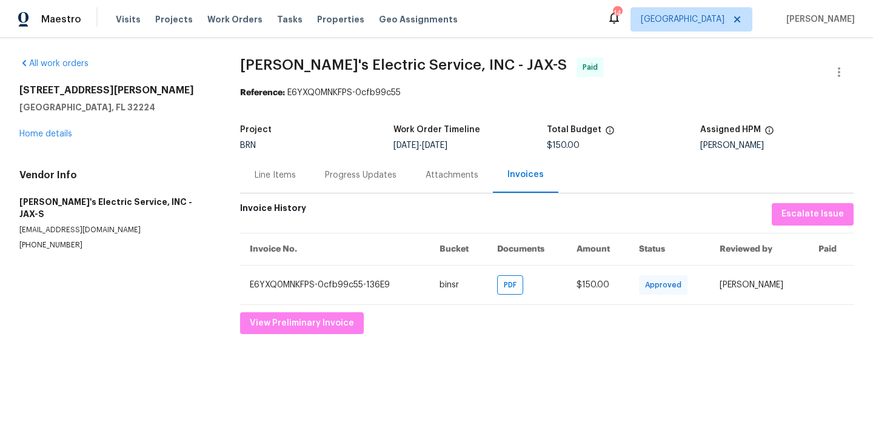
click at [342, 170] on div "Progress Updates" at bounding box center [361, 175] width 72 height 12
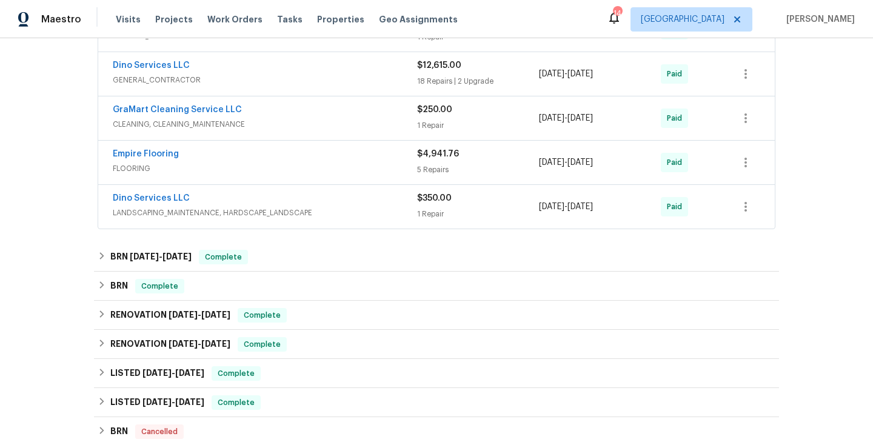
scroll to position [373, 0]
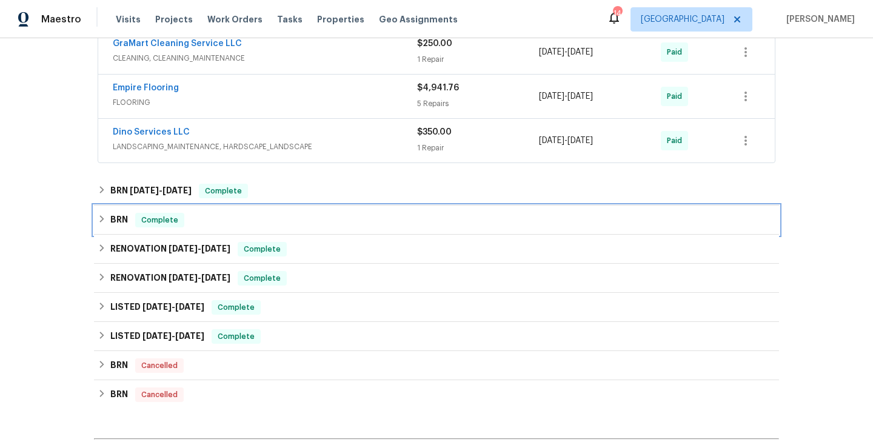
click at [233, 220] on div "BRN Complete" at bounding box center [437, 220] width 678 height 15
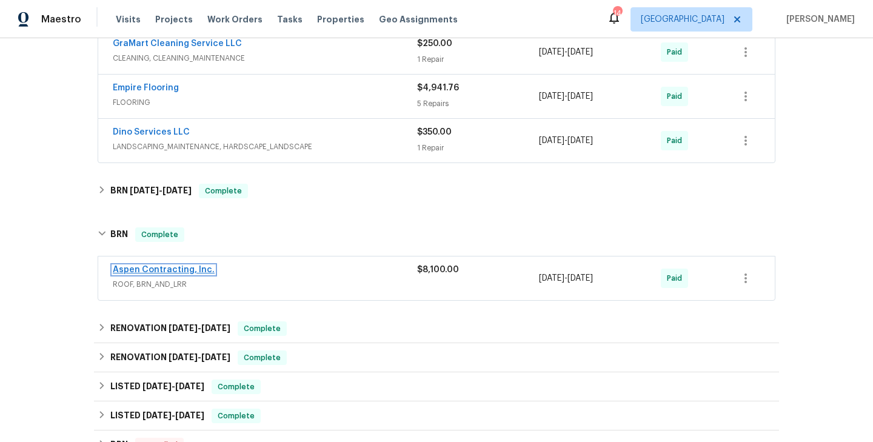
click at [177, 271] on link "Aspen Contracting, Inc." at bounding box center [164, 269] width 102 height 8
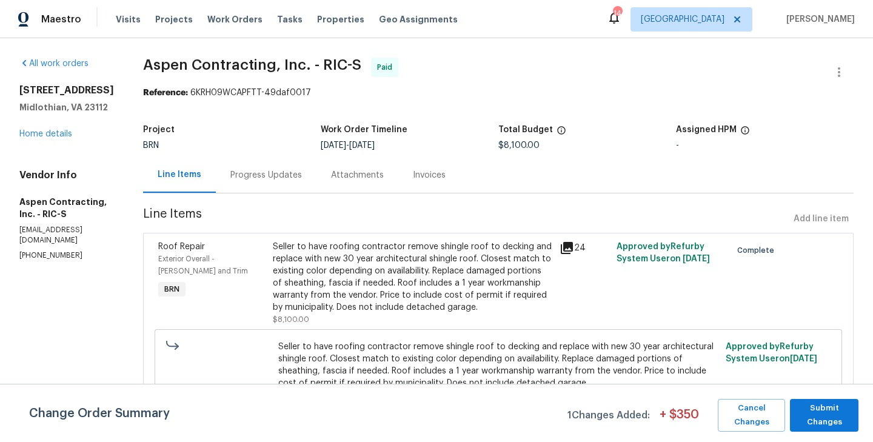
click at [284, 265] on div "Seller to have roofing contractor remove shingle roof to decking and replace wi…" at bounding box center [412, 277] width 279 height 73
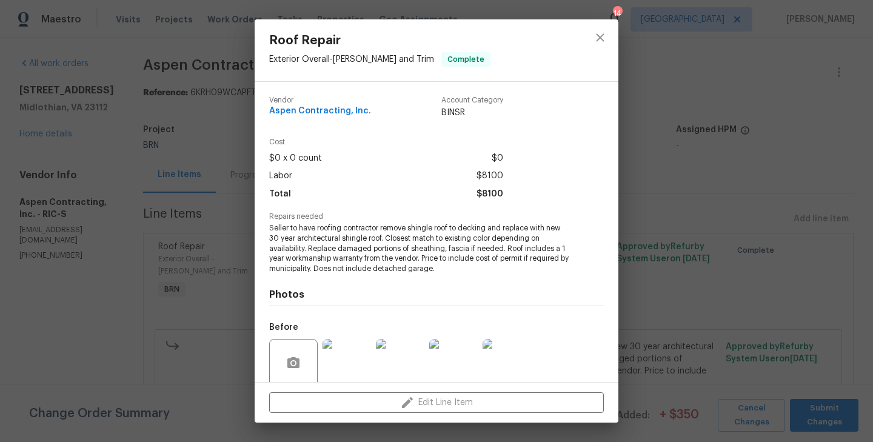
scroll to position [96, 0]
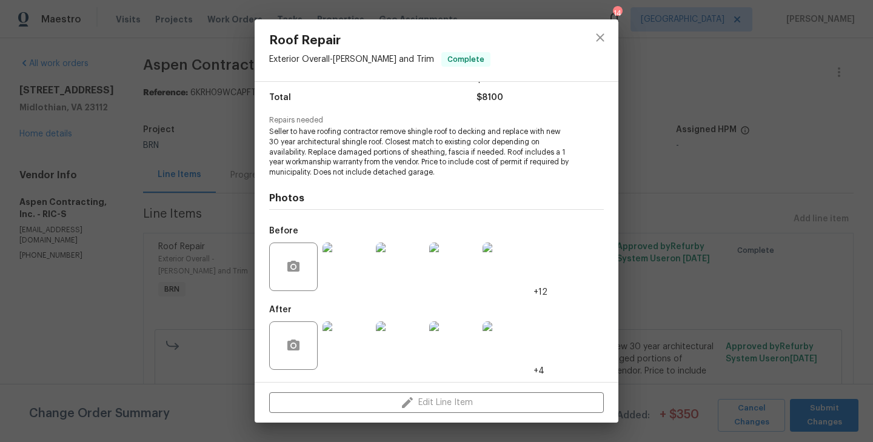
click at [262, 276] on div "Vendor Aspen Contracting, Inc. Account Category BINSR Cost $0 x 0 count $0 Labo…" at bounding box center [437, 232] width 364 height 300
click at [195, 235] on div "Roof Repair Exterior Overall - Eaves and Trim Complete Vendor Aspen Contracting…" at bounding box center [436, 221] width 873 height 442
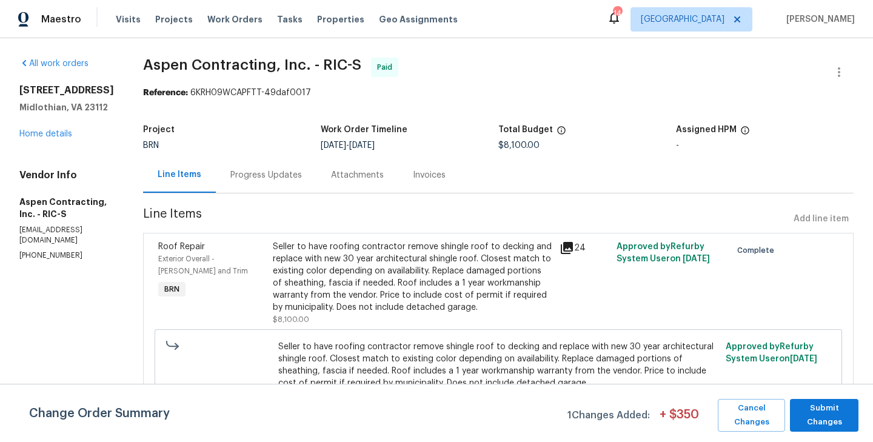
click at [262, 184] on div "Progress Updates" at bounding box center [266, 175] width 101 height 36
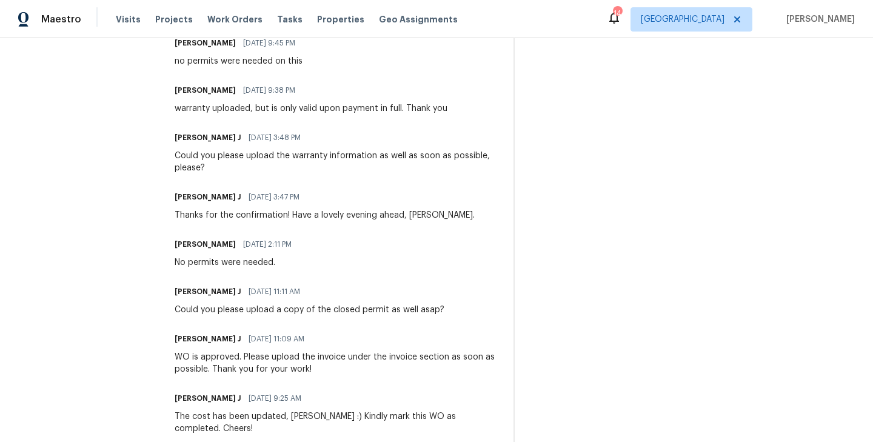
scroll to position [447, 0]
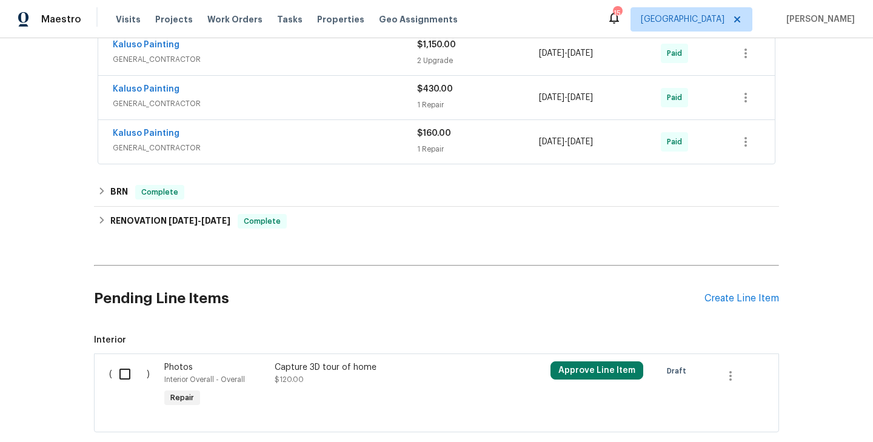
scroll to position [401, 0]
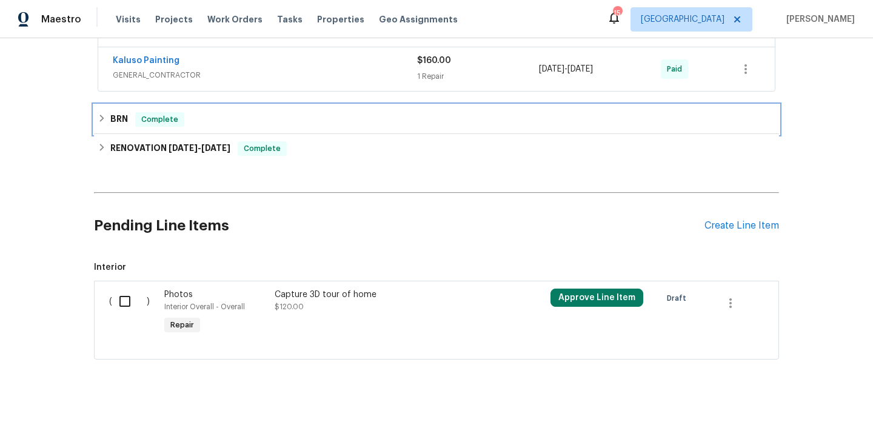
click at [225, 118] on div "BRN Complete" at bounding box center [437, 119] width 678 height 15
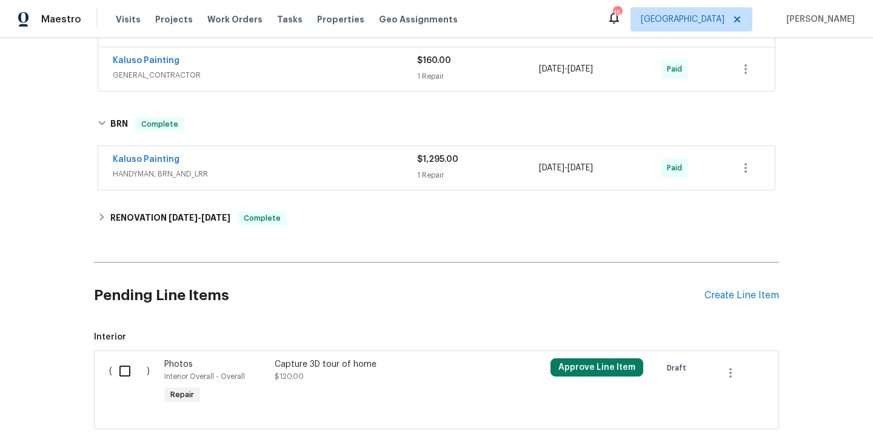
click at [145, 154] on span "Kaluso Painting" at bounding box center [146, 159] width 67 height 12
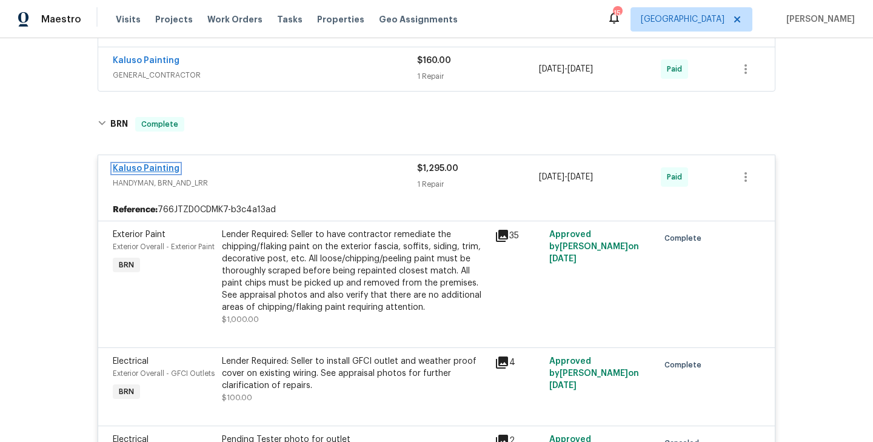
click at [146, 168] on link "Kaluso Painting" at bounding box center [146, 168] width 67 height 8
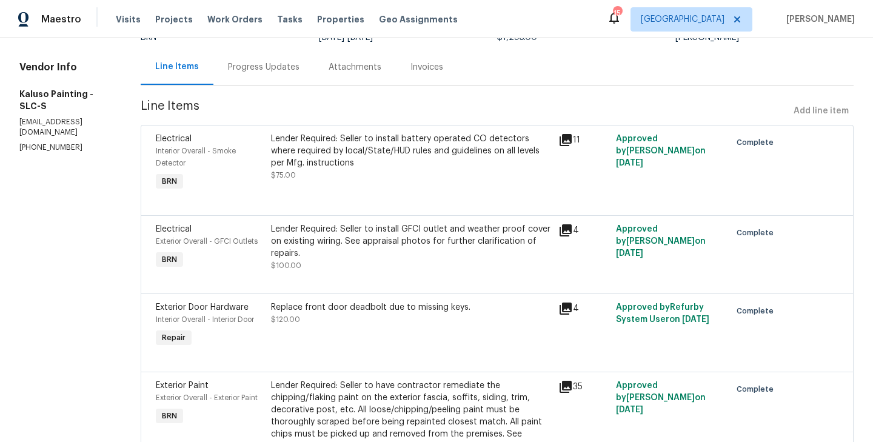
scroll to position [82, 0]
